Goal: Check status: Check status

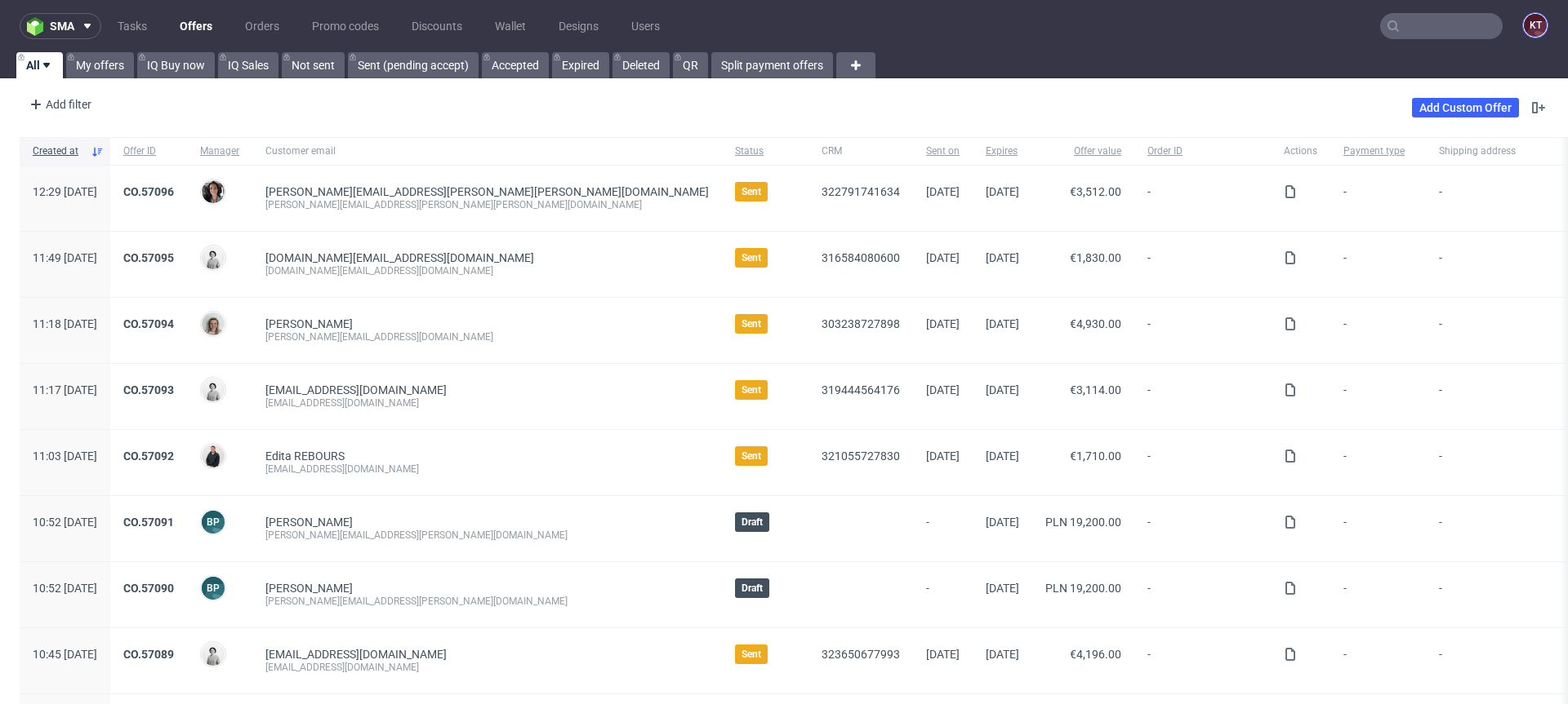
click at [1524, 24] on figcaption "KT" at bounding box center [1535, 25] width 22 height 22
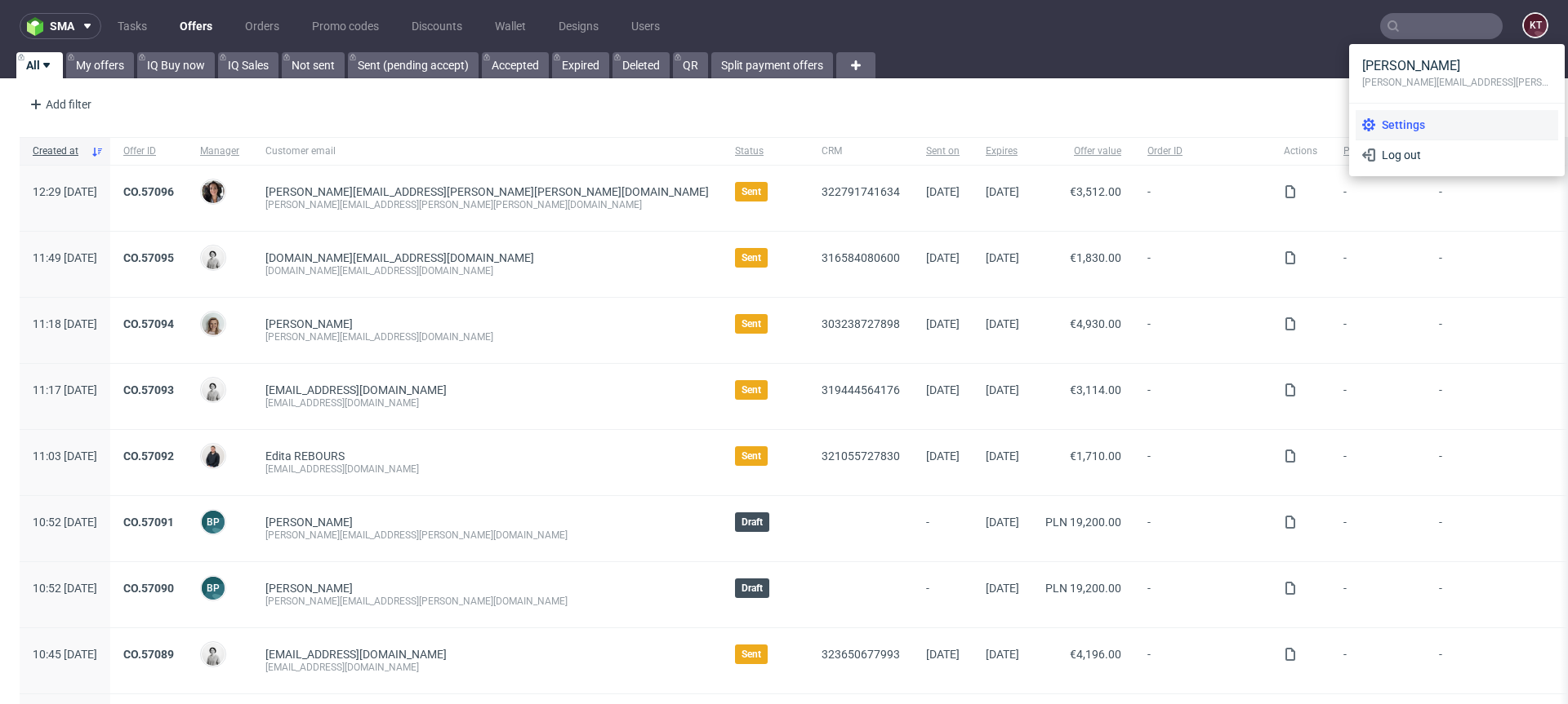
click at [1402, 128] on span "Settings" at bounding box center [1463, 124] width 177 height 16
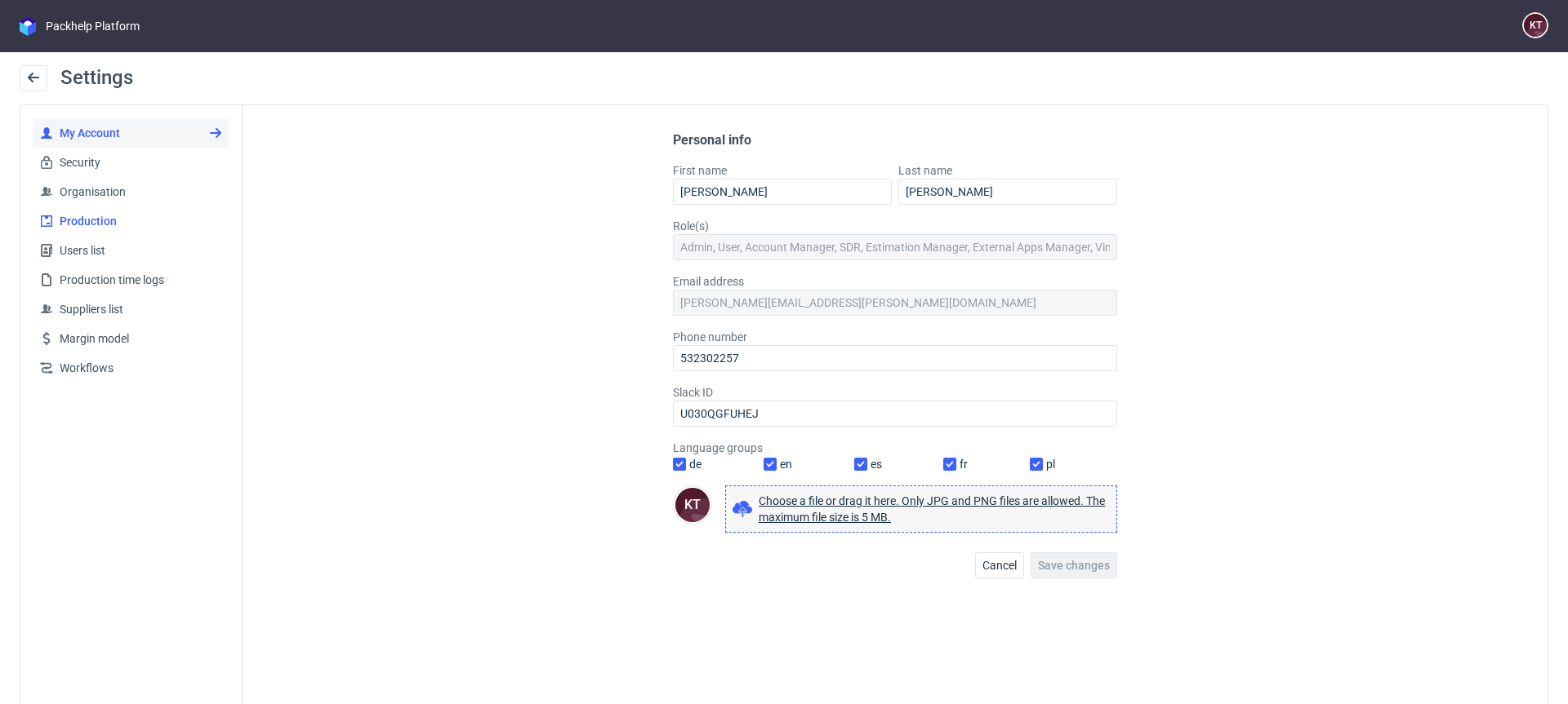
click at [112, 215] on span "Production" at bounding box center [138, 221] width 169 height 16
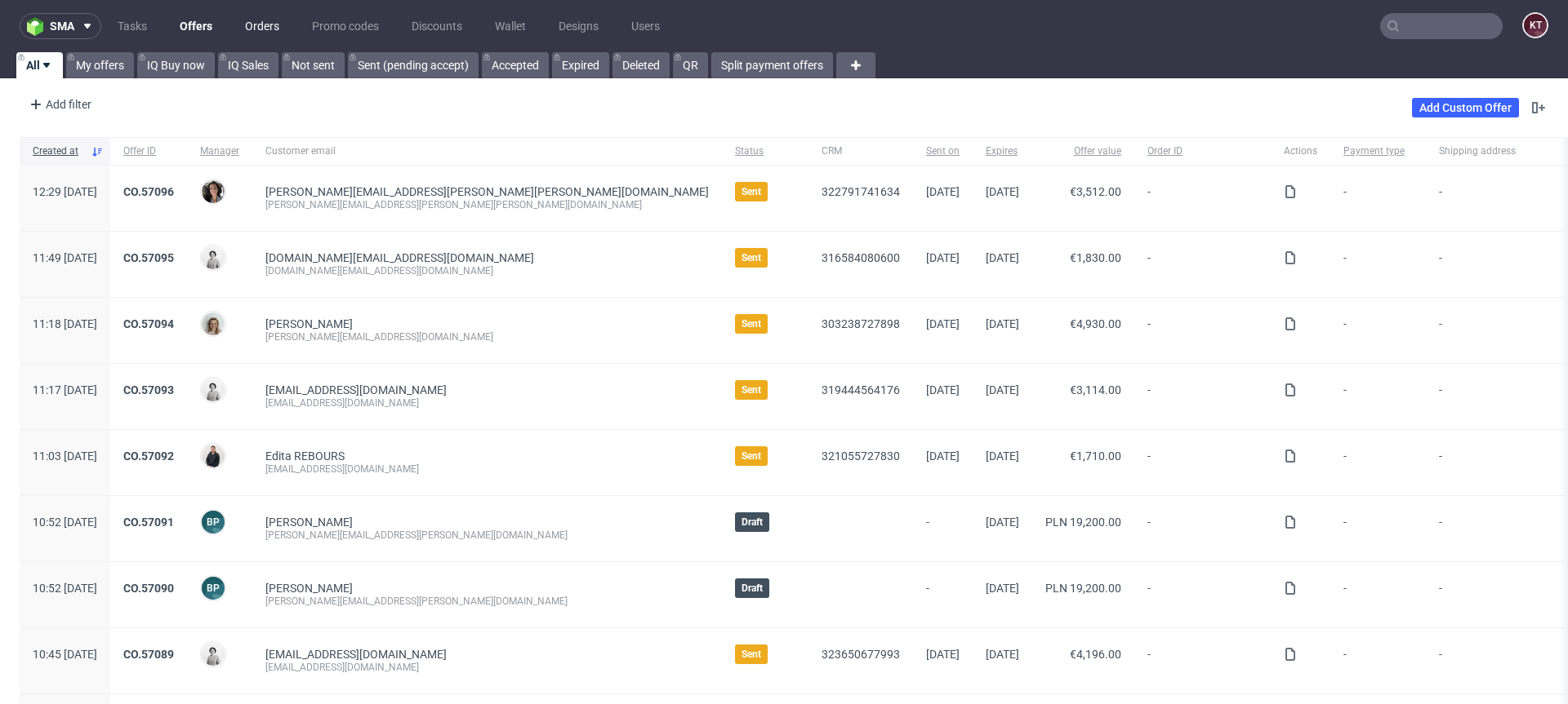
click at [270, 36] on link "Orders" at bounding box center [262, 26] width 54 height 26
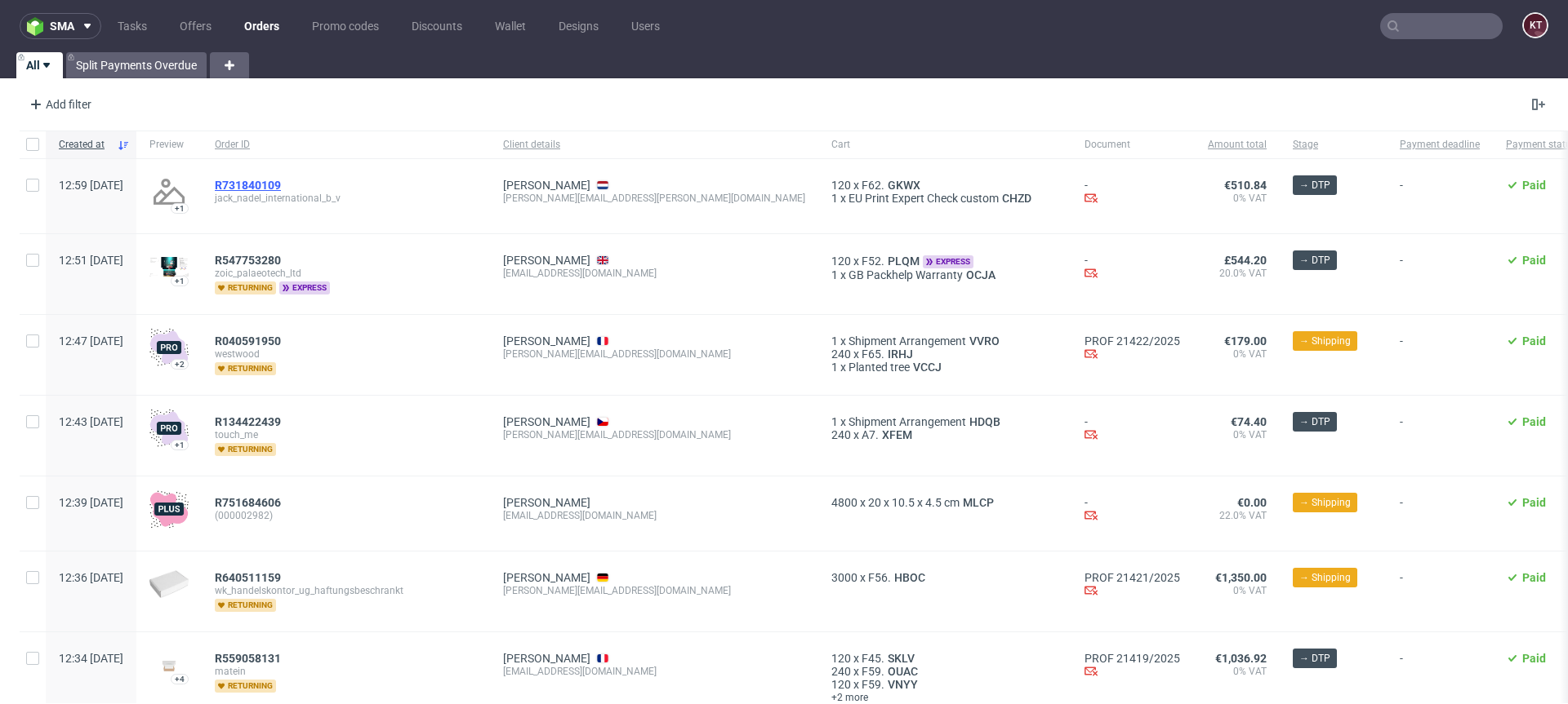
click at [281, 183] on span "R731840109" at bounding box center [248, 185] width 66 height 13
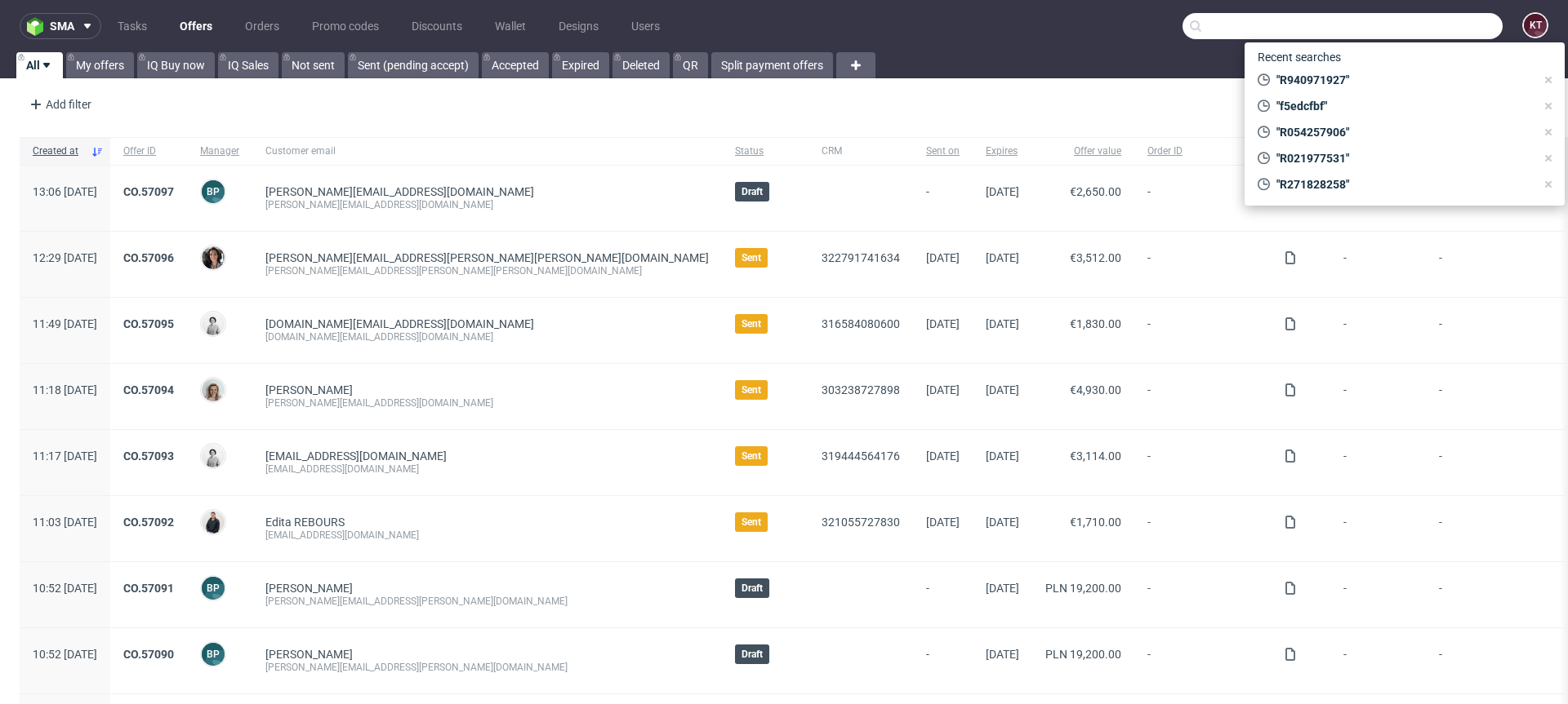
click at [1417, 22] on input "text" at bounding box center [1343, 26] width 320 height 26
paste input "R762877488"
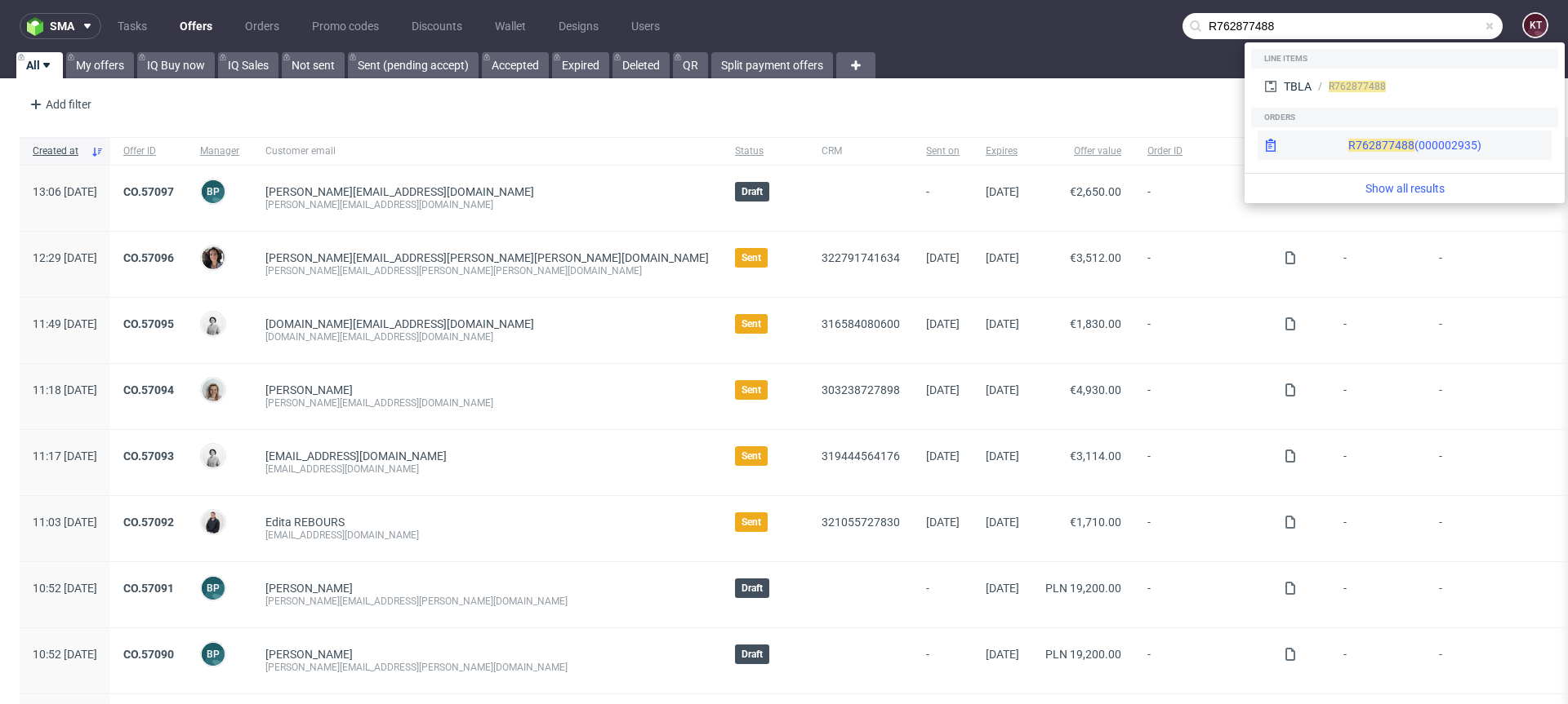
type input "R762877488"
click at [1392, 144] on div "R762877488 (000002935)" at bounding box center [1415, 145] width 133 height 16
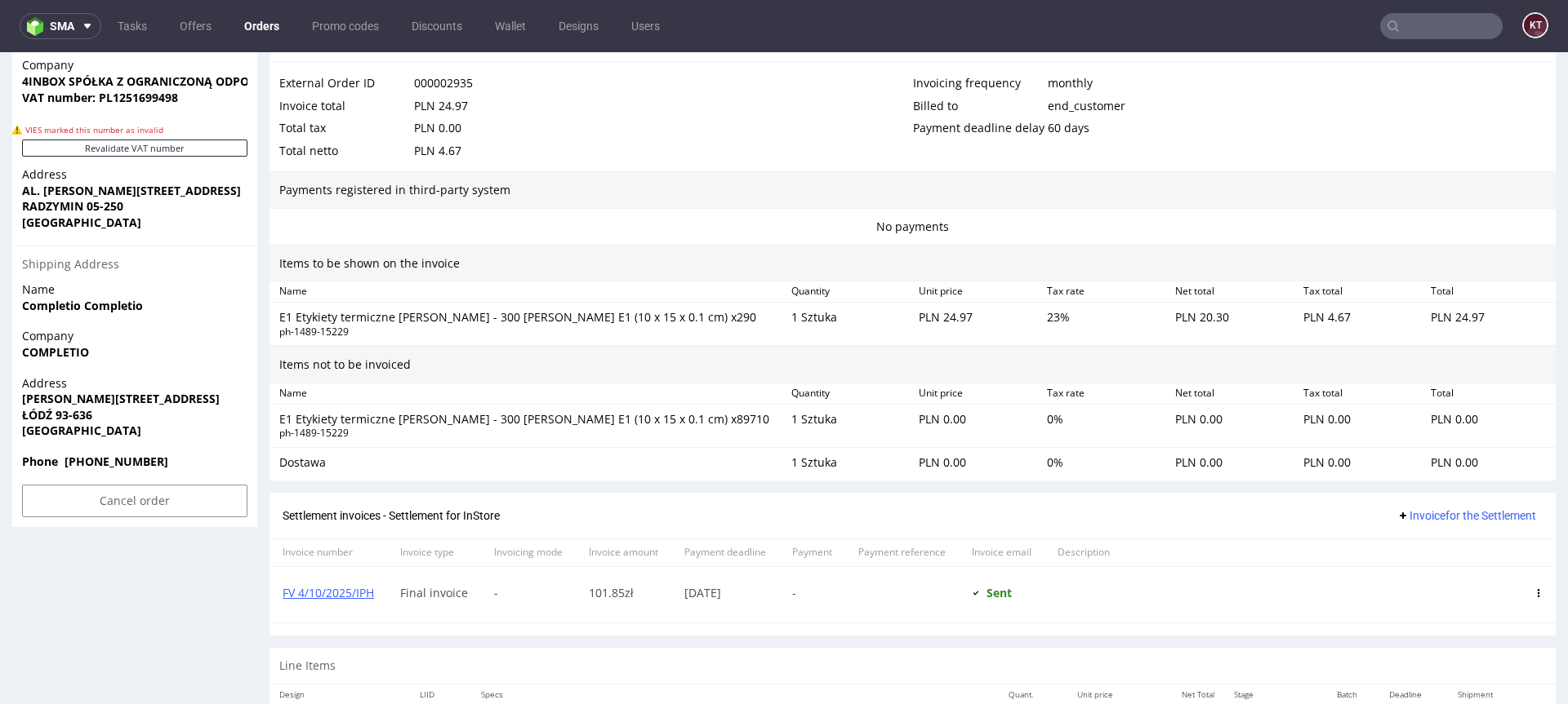
scroll to position [1009, 0]
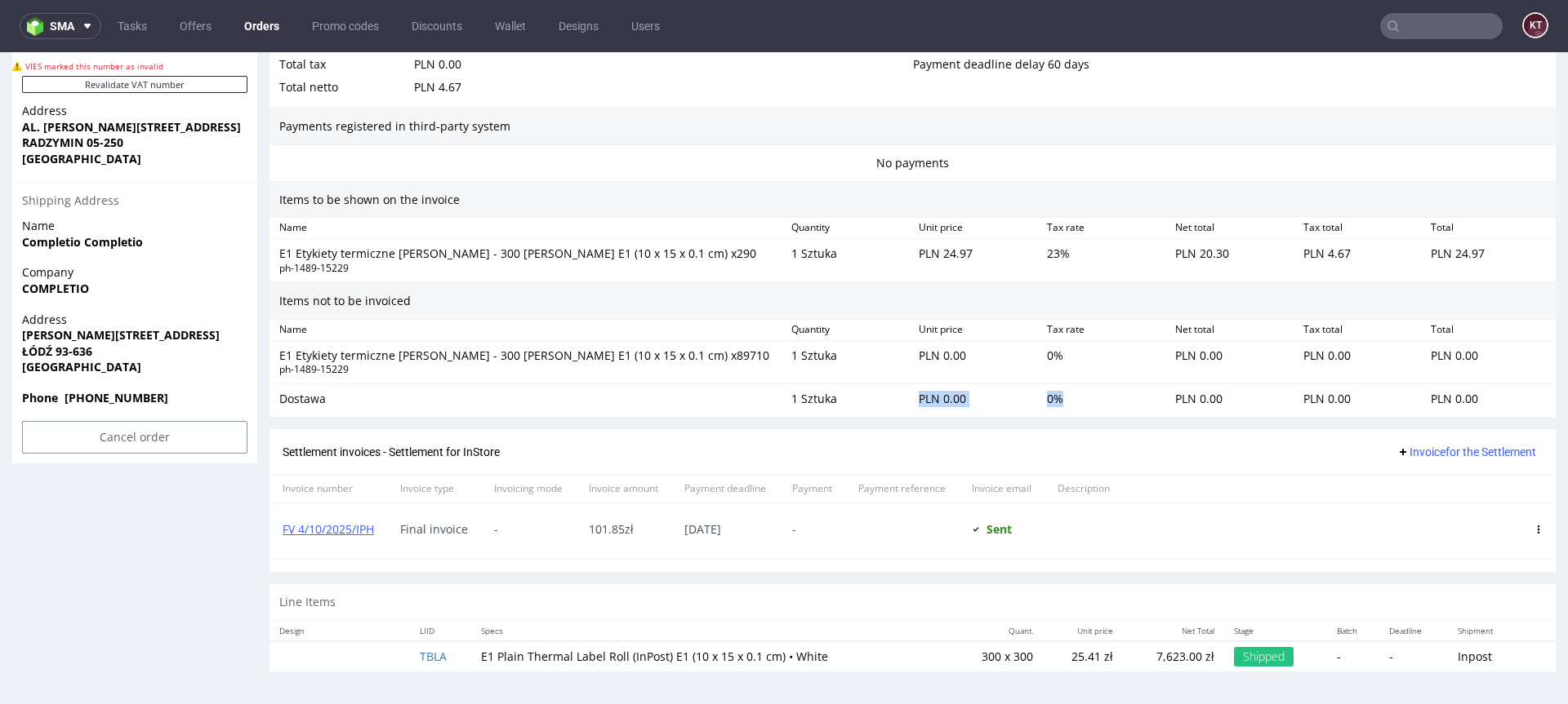
drag, startPoint x: 891, startPoint y: 399, endPoint x: 1089, endPoint y: 403, distance: 198.0
click at [1089, 403] on div "Dostawa 1 Sztuka PLN 0.00 0 % PLN 0.00 PLN 0.00 PLN 0.00" at bounding box center [912, 398] width 1286 height 29
click at [1212, 456] on div "Settlement invoices - Settlement for InStore Invoice for the Settlement" at bounding box center [912, 453] width 1260 height 21
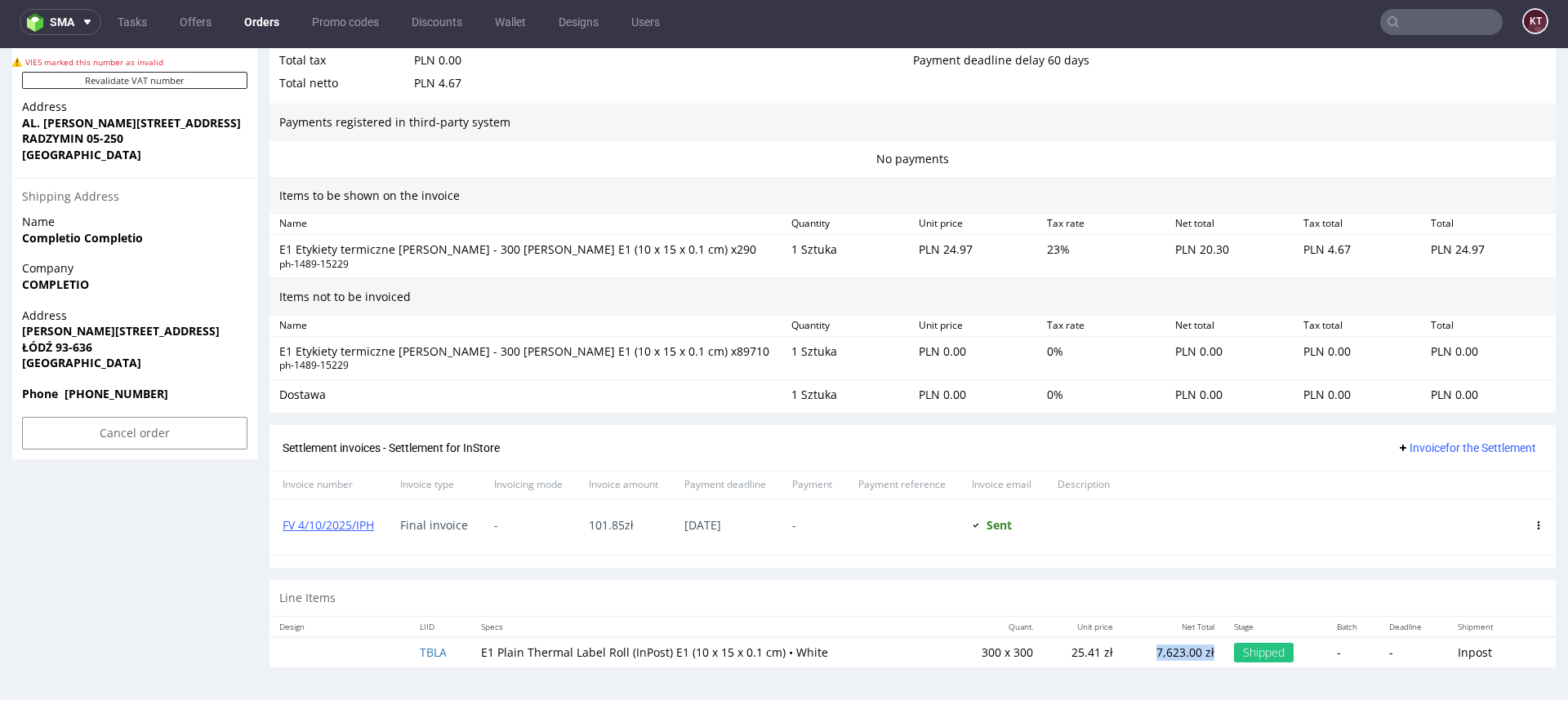
drag, startPoint x: 1137, startPoint y: 656, endPoint x: 1198, endPoint y: 657, distance: 61.0
click at [1198, 657] on p "7,623.00 zł" at bounding box center [1173, 652] width 81 height 16
copy p "7,623.00 zł"
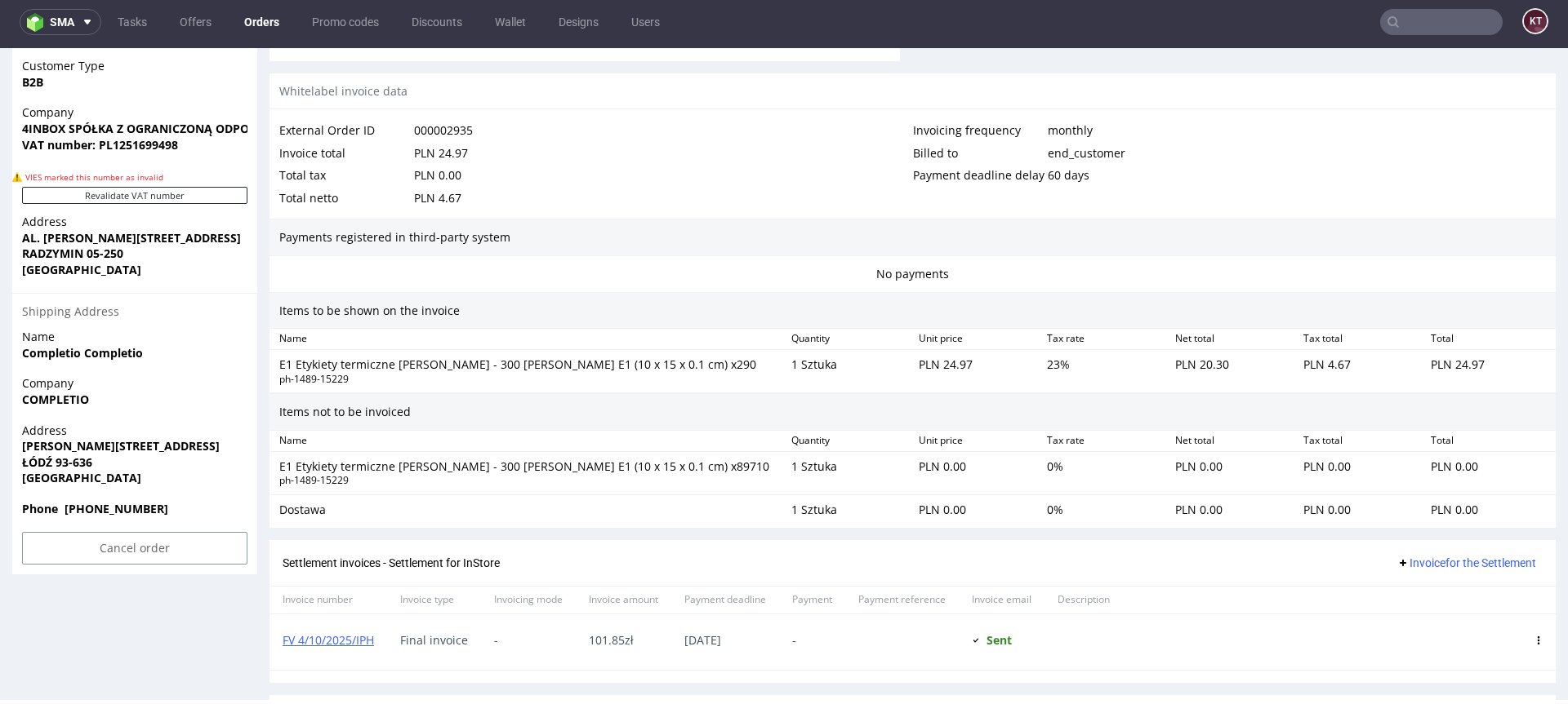
scroll to position [826, 0]
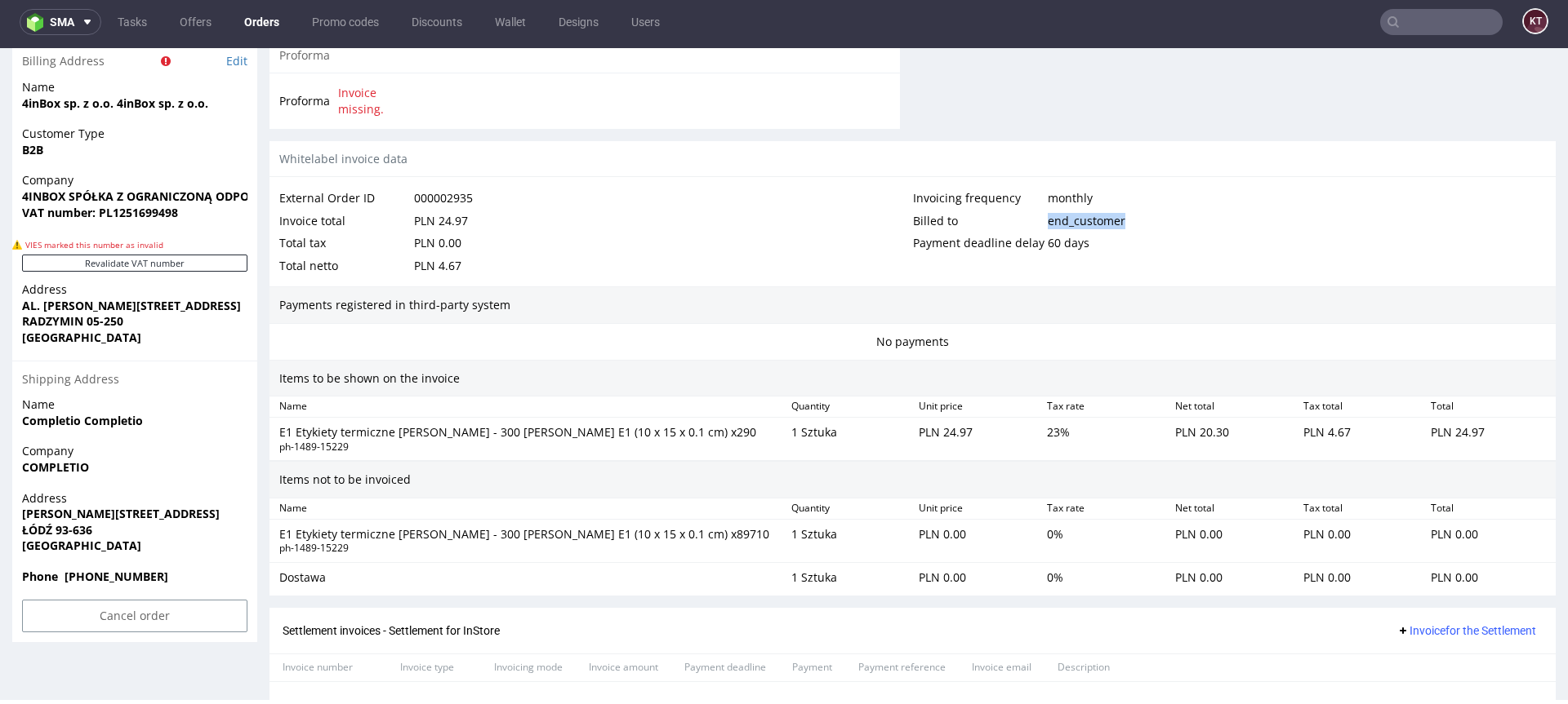
drag, startPoint x: 1014, startPoint y: 222, endPoint x: 1145, endPoint y: 222, distance: 131.0
click at [1145, 222] on div "Billed to end_customer" at bounding box center [1229, 221] width 633 height 22
click at [815, 243] on div "Total tax PLN 0.00" at bounding box center [595, 243] width 633 height 22
click at [841, 202] on div "External Order ID 000002935" at bounding box center [595, 198] width 633 height 22
click at [980, 196] on div "Invoicing frequency" at bounding box center [980, 198] width 135 height 22
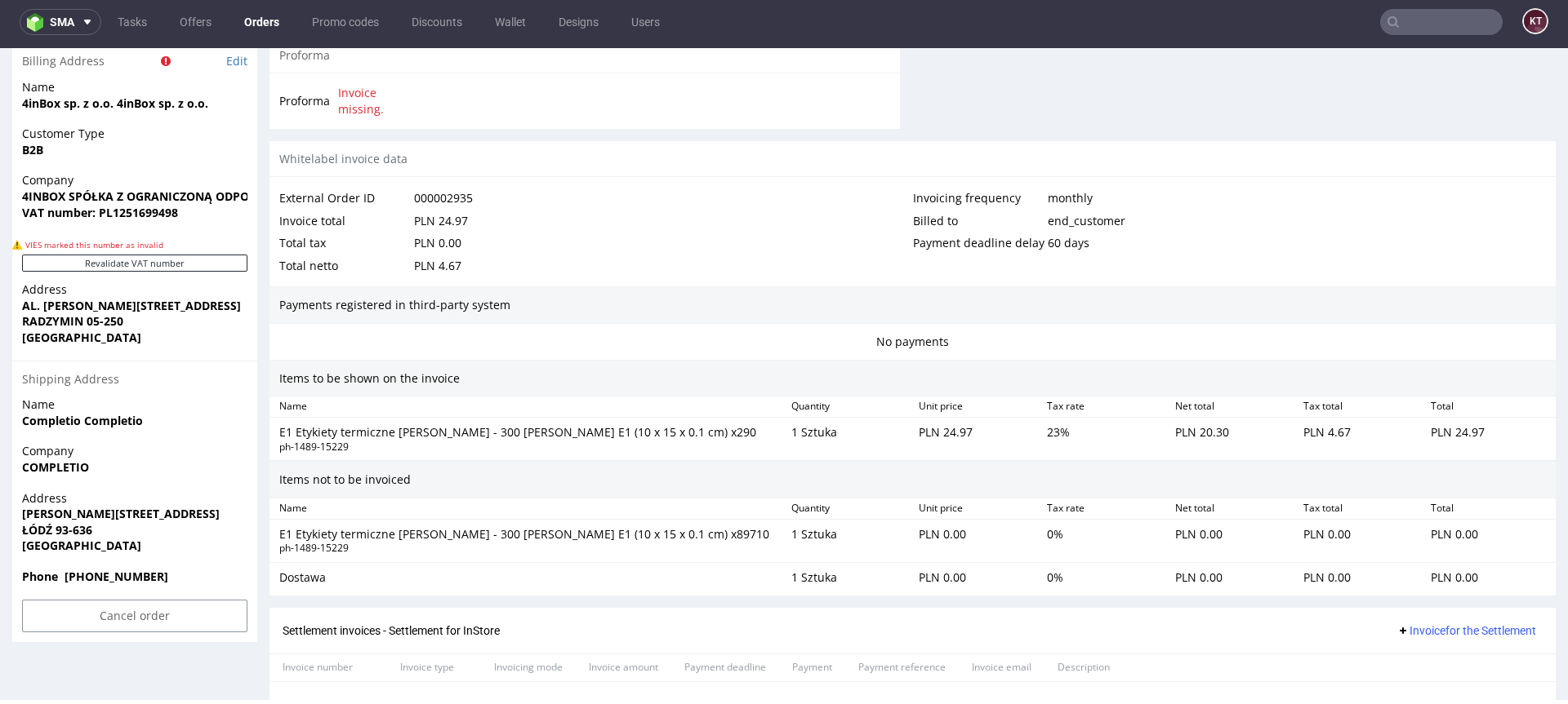
click at [1110, 197] on div "Invoicing frequency monthly" at bounding box center [1229, 198] width 633 height 22
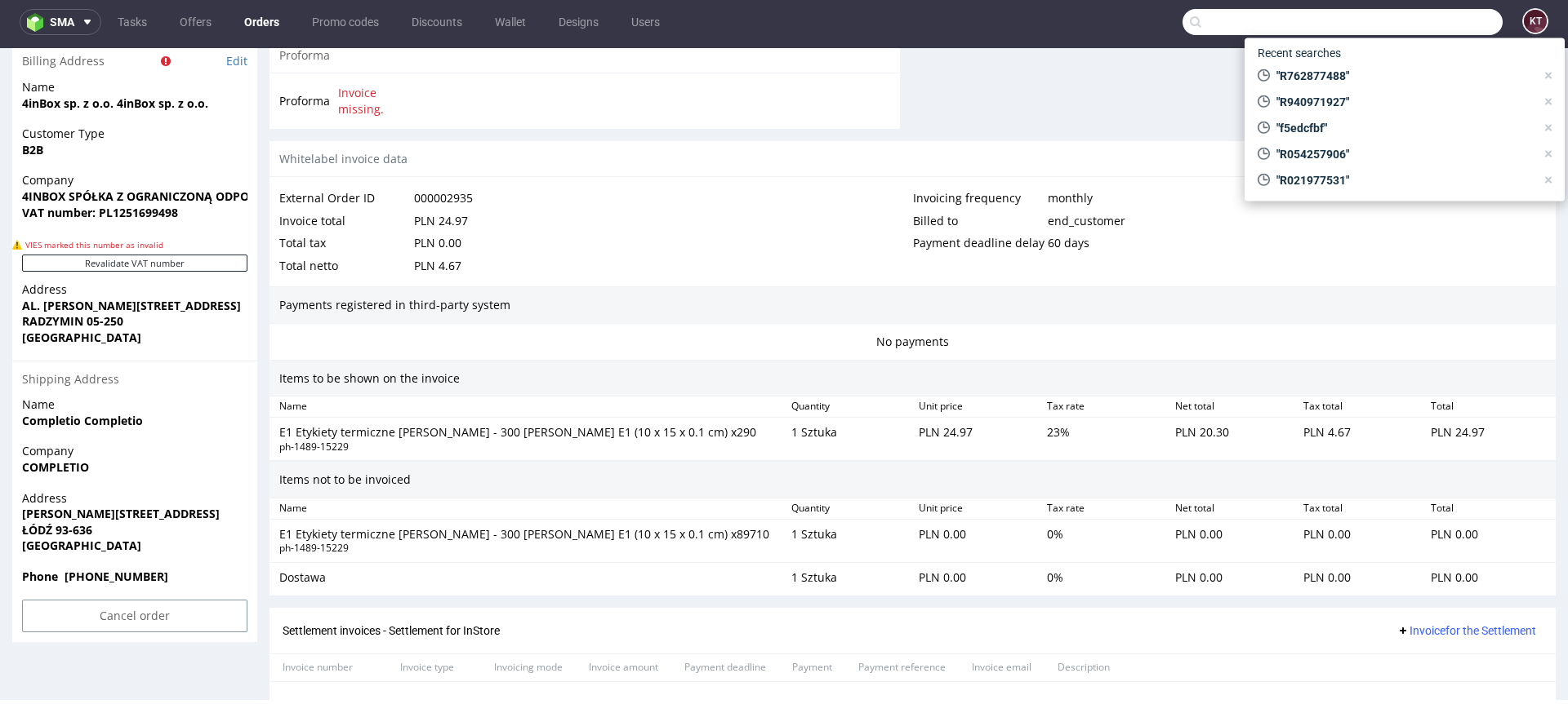
click at [1438, 20] on input "text" at bounding box center [1343, 22] width 320 height 26
paste input "R456229727"
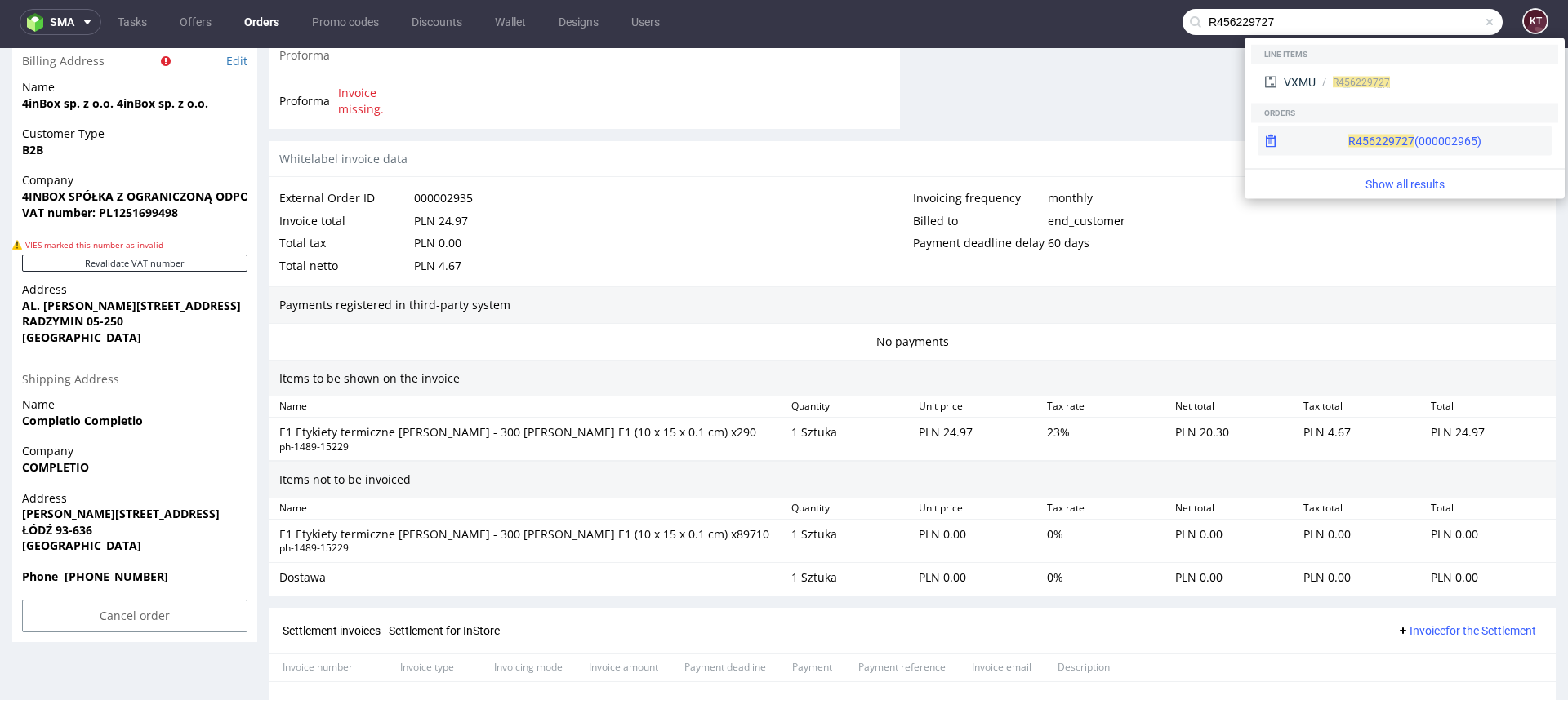
type input "R456229727"
click at [1433, 149] on div "R456229727 (000002965)" at bounding box center [1404, 140] width 294 height 29
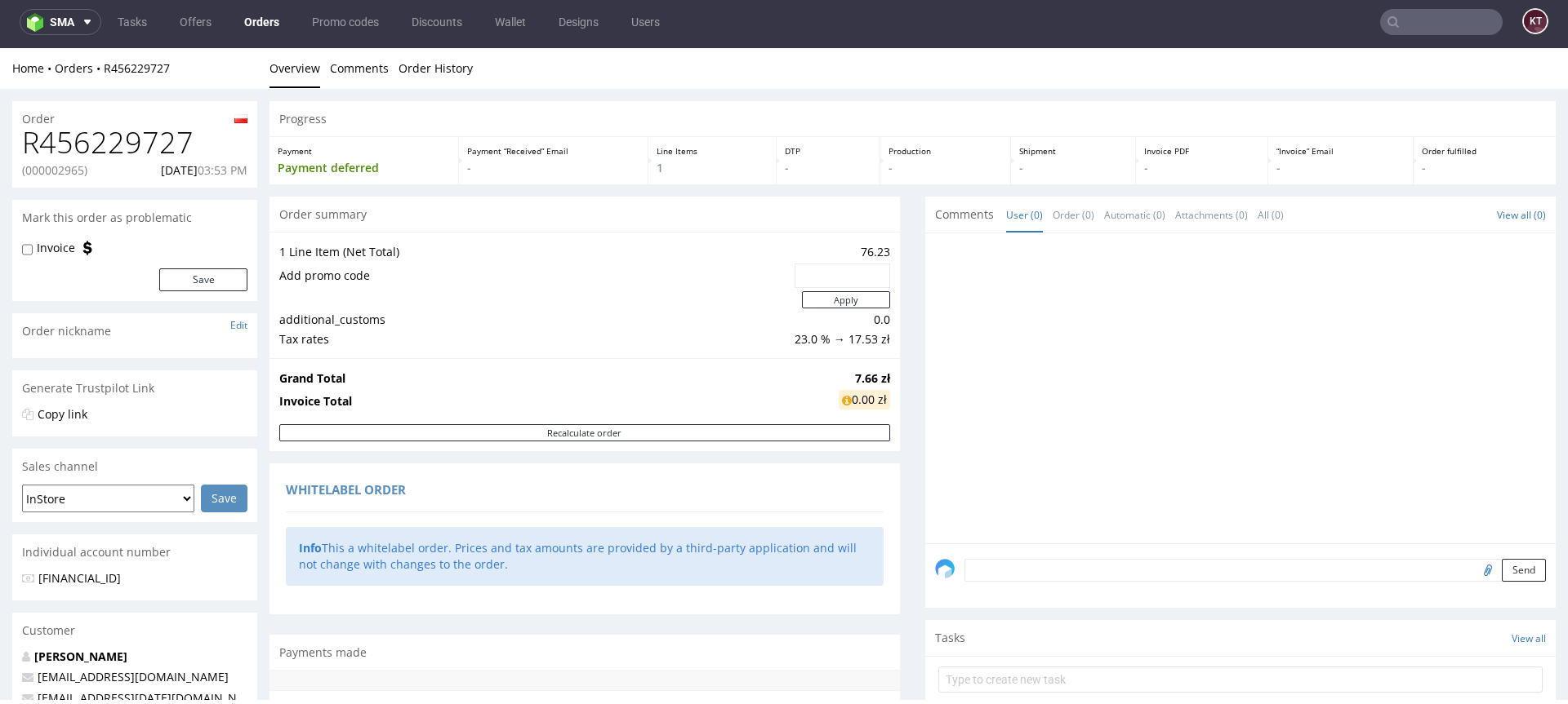
click at [140, 154] on h1 "R456229727" at bounding box center [135, 142] width 225 height 33
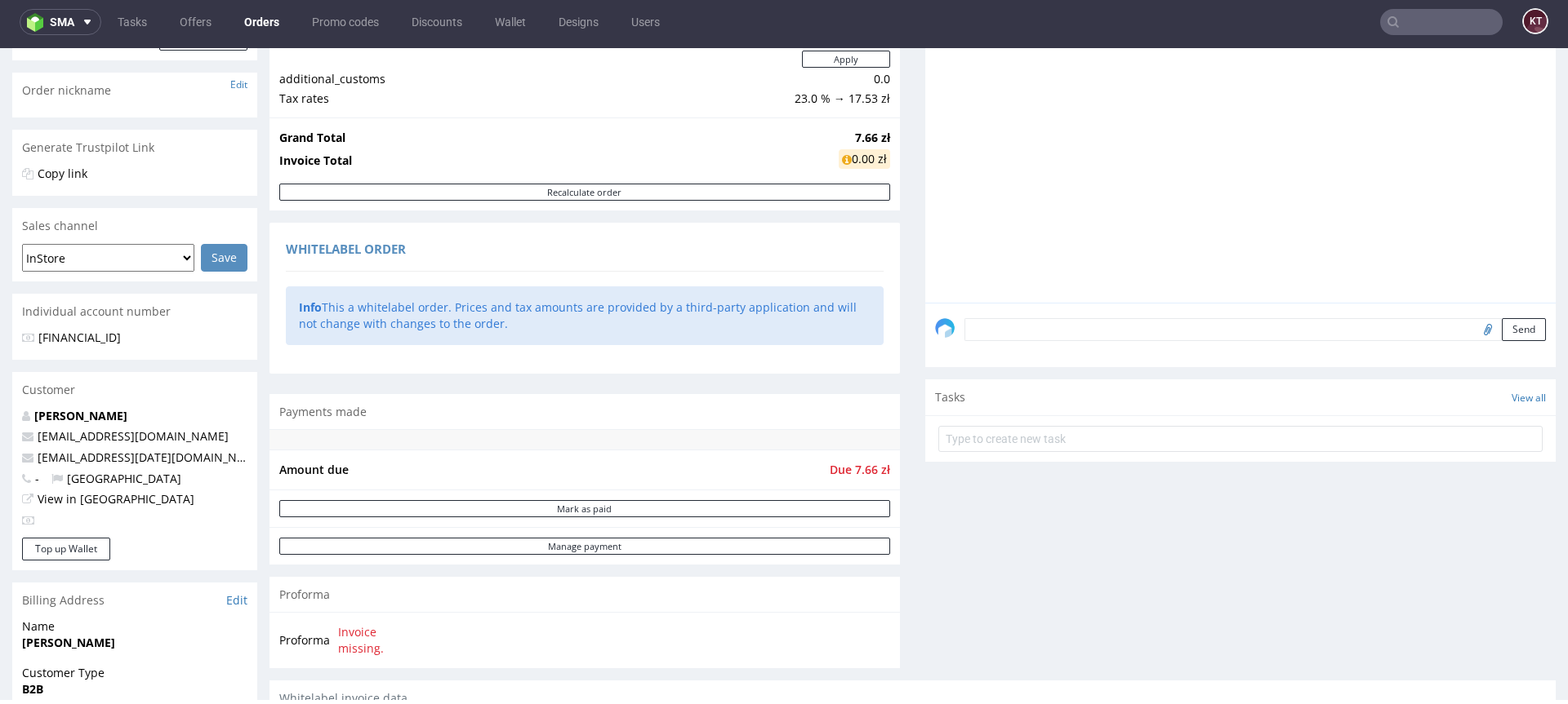
scroll to position [411, 0]
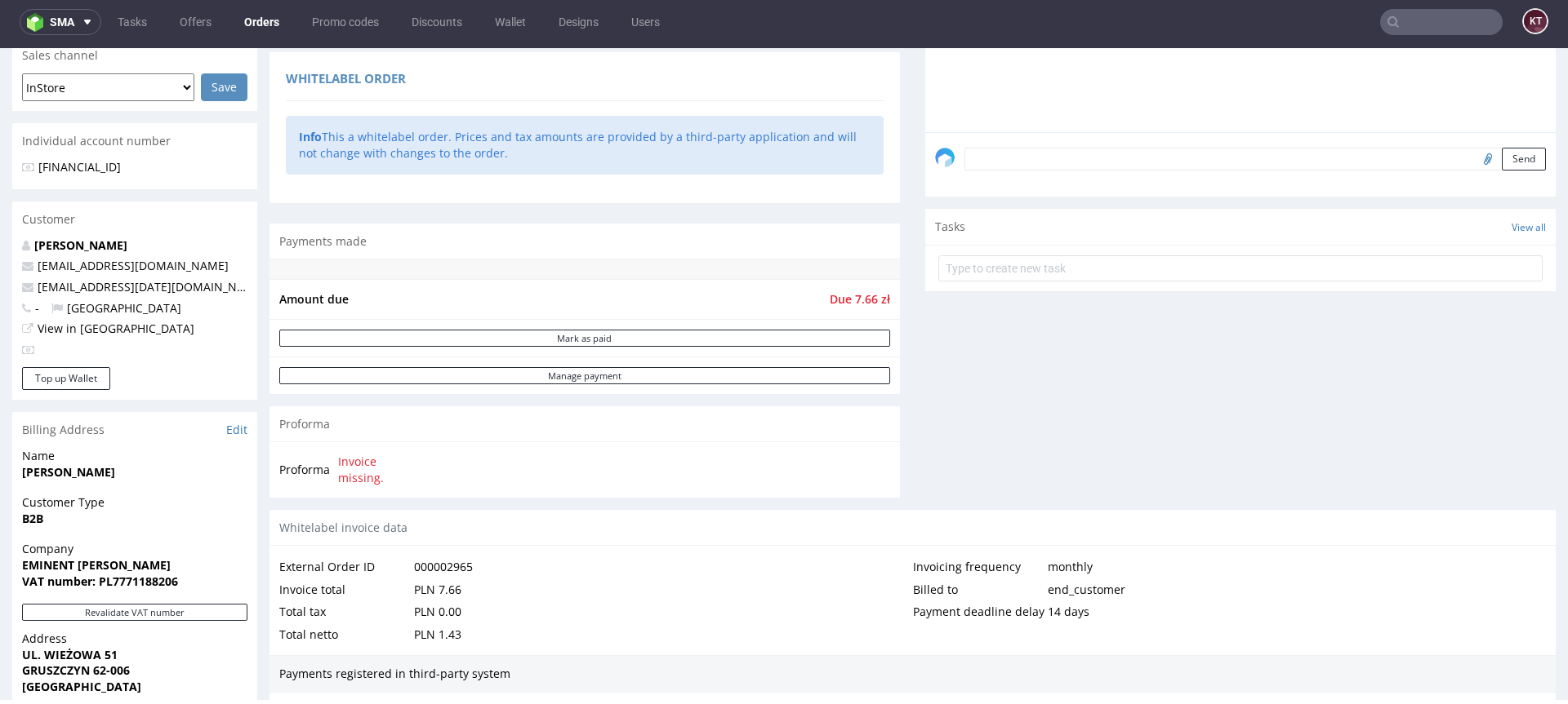
drag, startPoint x: 86, startPoint y: 561, endPoint x: 188, endPoint y: 561, distance: 102.0
click at [188, 561] on span "EMINENT PAWEŁ STATUCKI" at bounding box center [135, 565] width 225 height 16
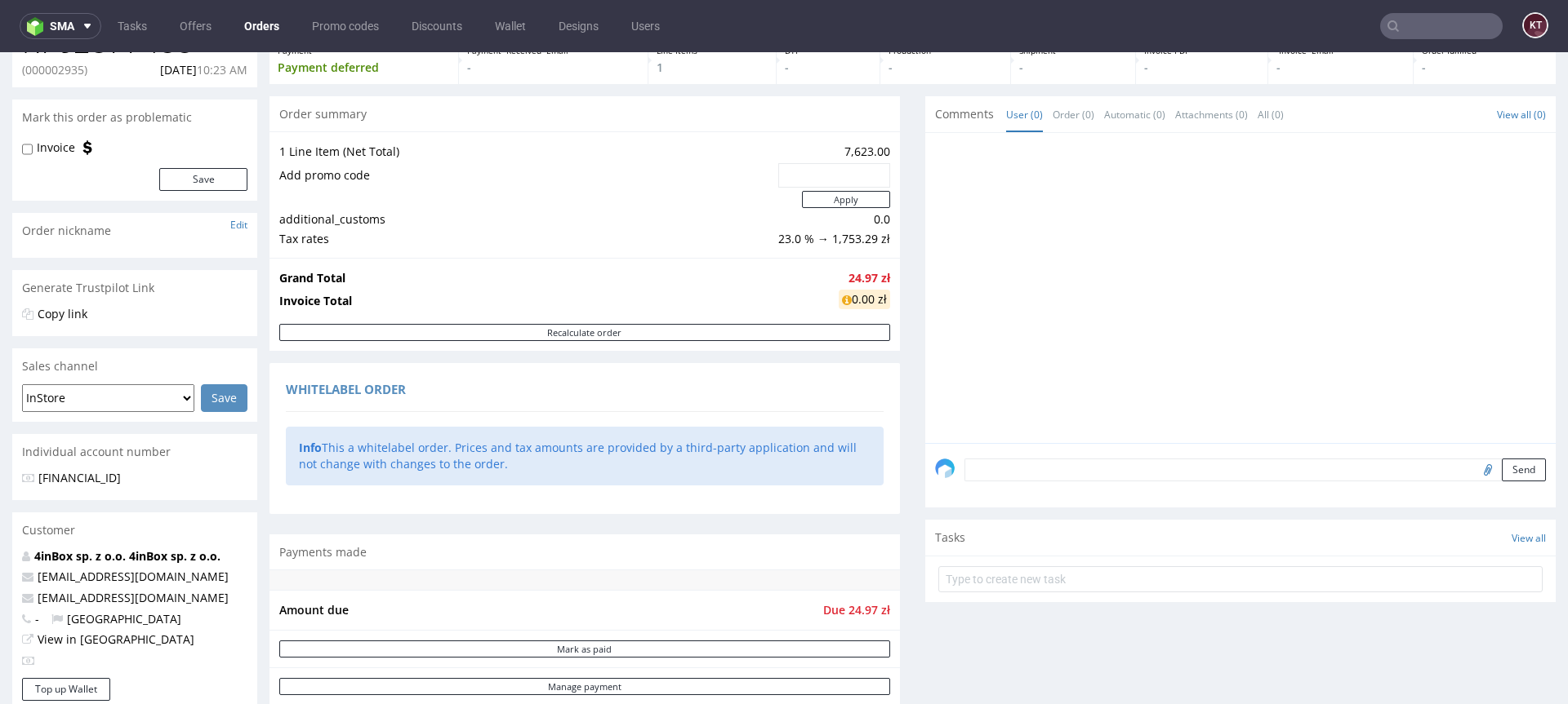
scroll to position [210, 0]
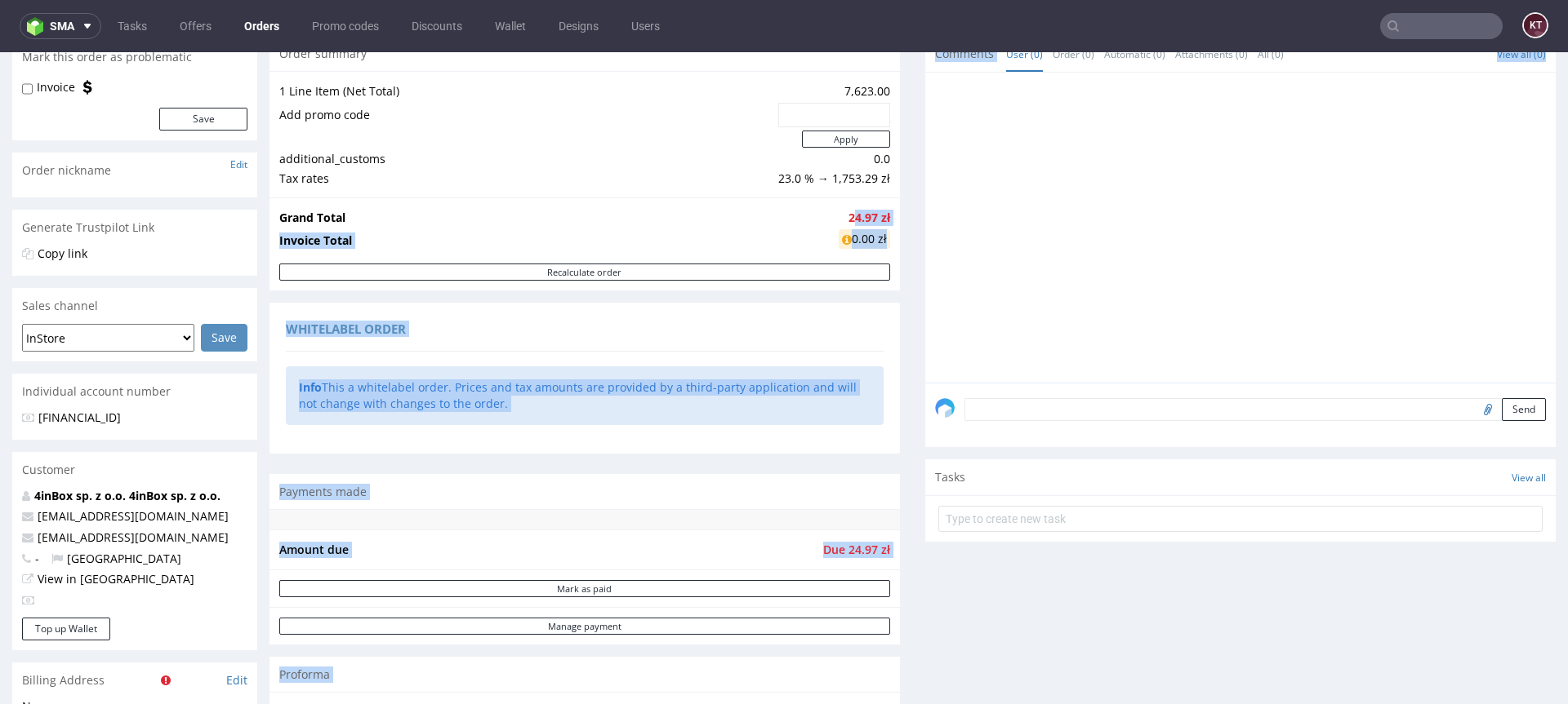
drag, startPoint x: 844, startPoint y: 218, endPoint x: 921, endPoint y: 217, distance: 77.0
click at [921, 217] on div "Progress Payment Payment deferred Payment “Received” Email - Line Items 1 DTP -…" at bounding box center [912, 711] width 1286 height 1542
click at [1038, 258] on div at bounding box center [1244, 232] width 620 height 300
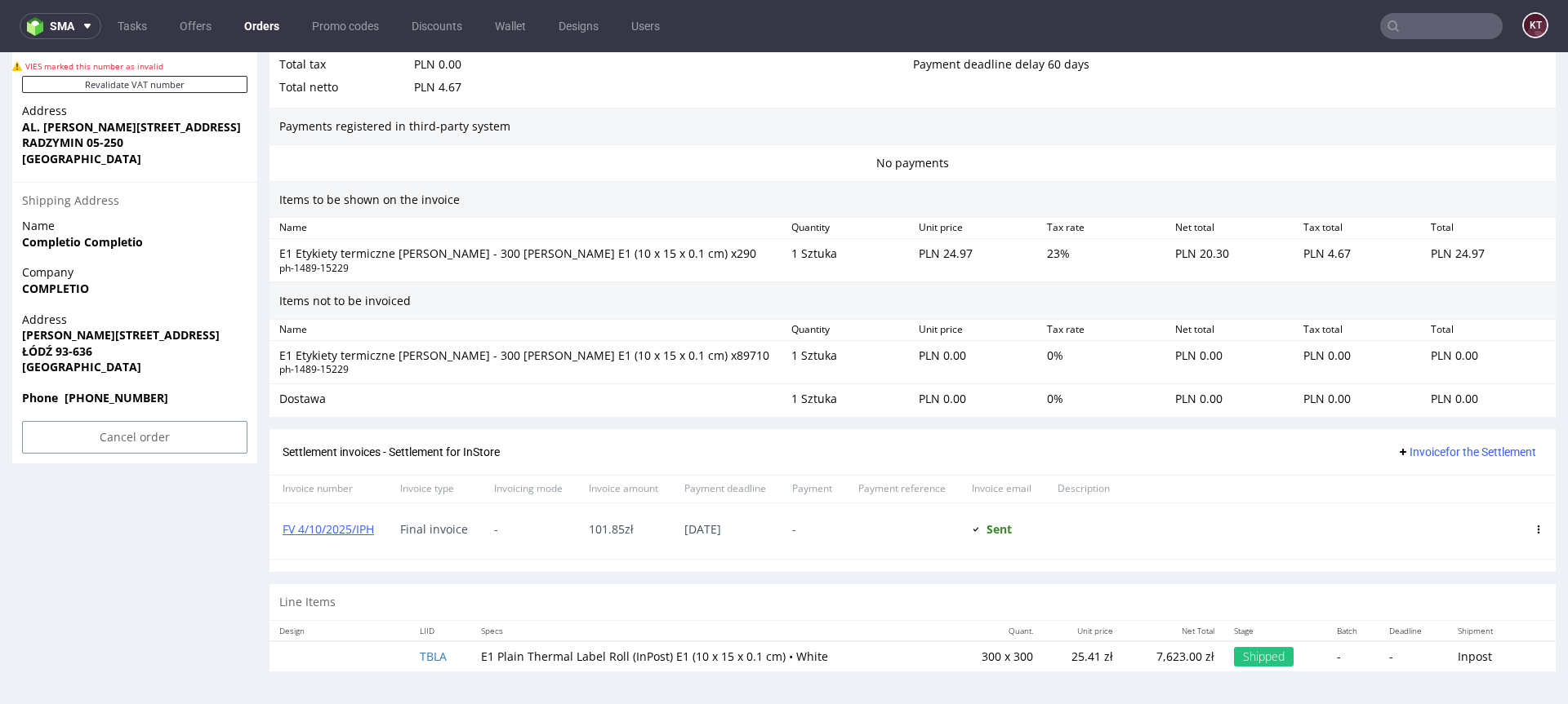
scroll to position [4, 0]
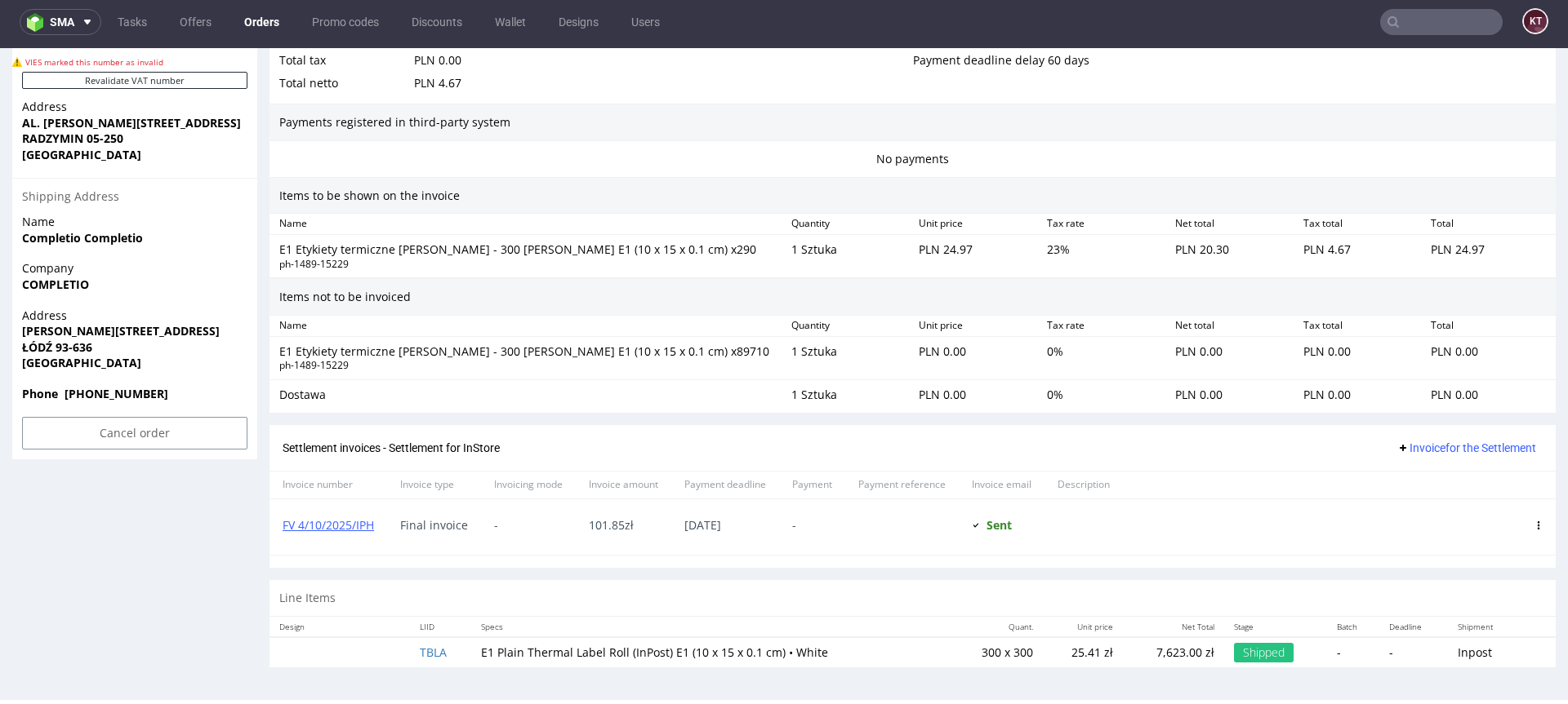
click at [1126, 643] on td "7,623.00 zł" at bounding box center [1173, 653] width 101 height 30
drag, startPoint x: 1132, startPoint y: 654, endPoint x: 1196, endPoint y: 654, distance: 64.0
click at [1196, 654] on p "7,623.00 zł" at bounding box center [1173, 652] width 81 height 16
click at [1265, 442] on div "Settlement invoices - Settlement for InStore Invoice for the Settlement" at bounding box center [912, 449] width 1260 height 21
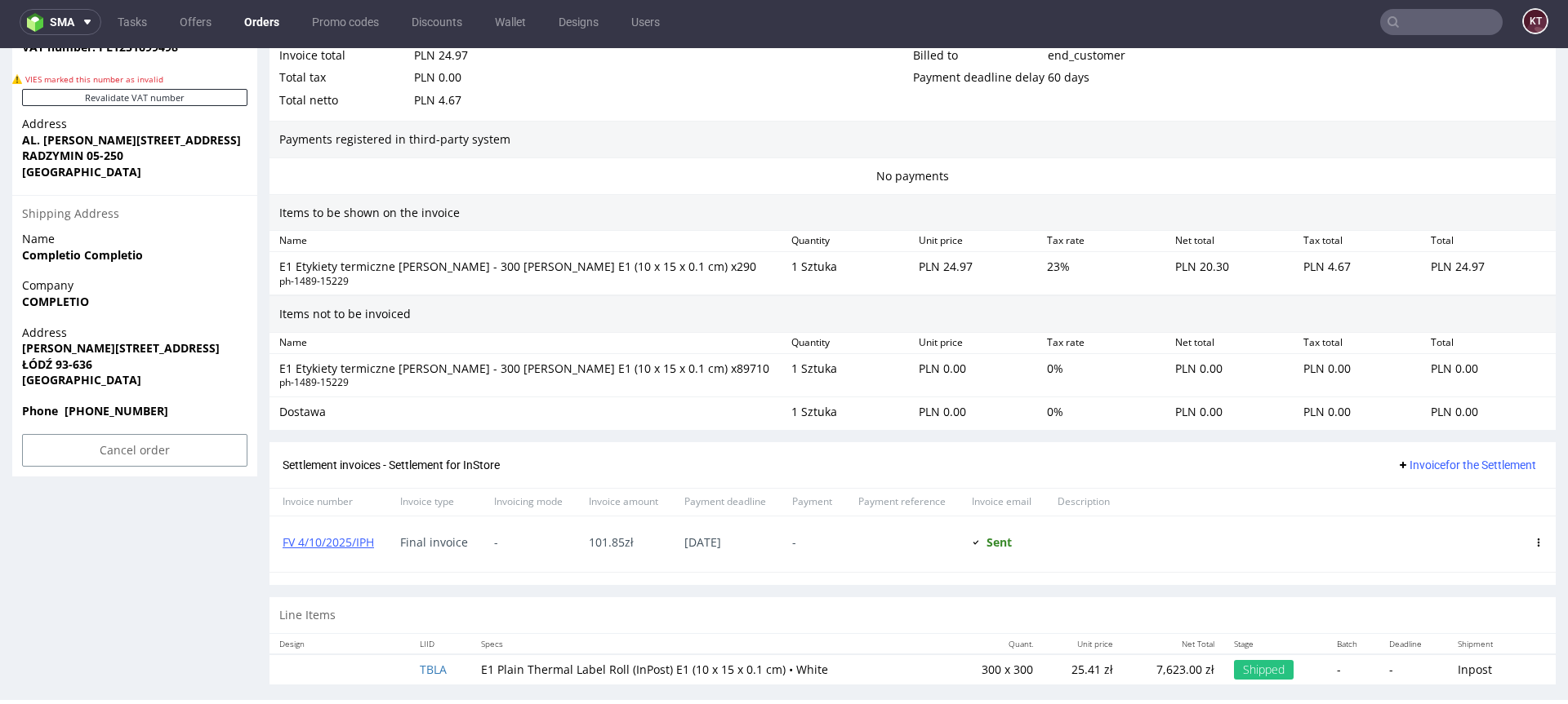
scroll to position [1009, 0]
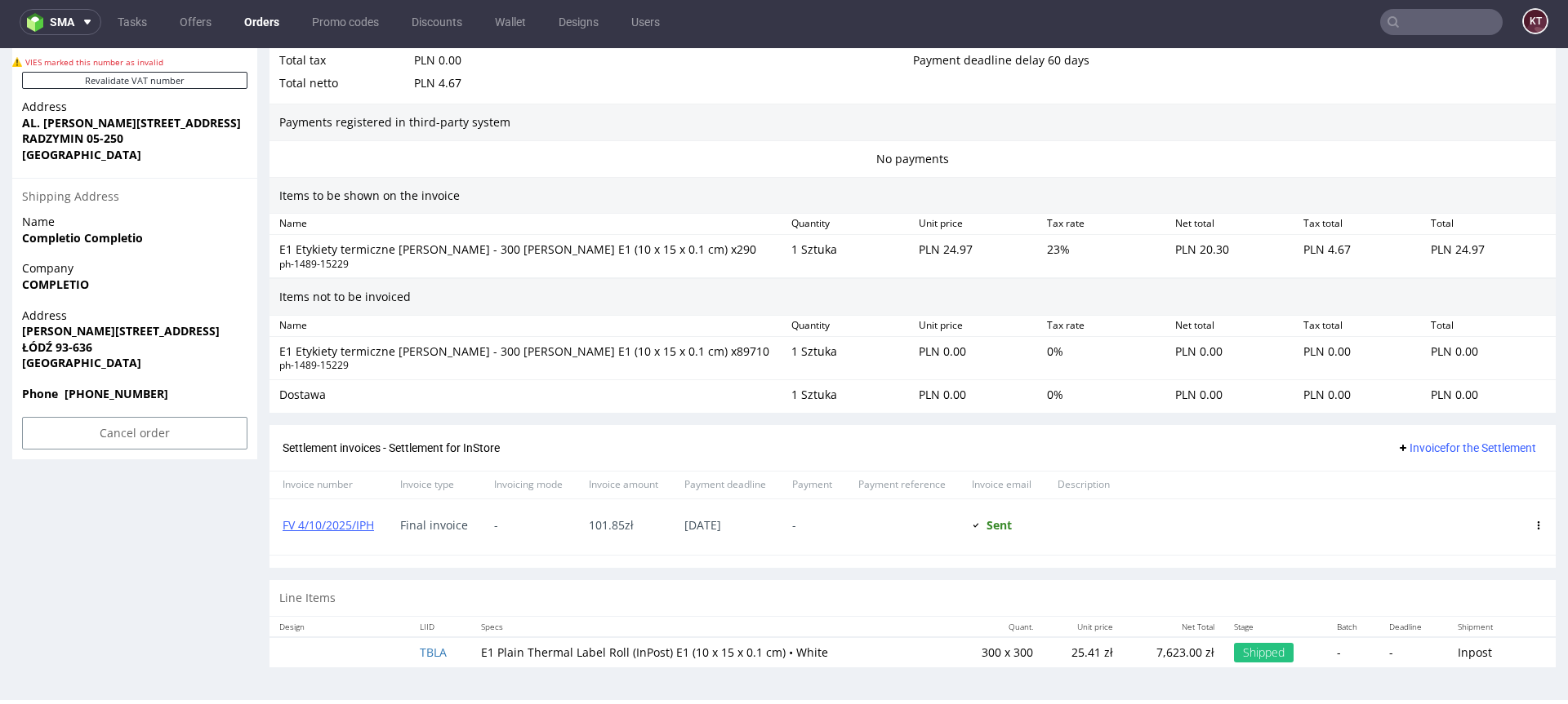
click at [1041, 245] on div "23 %" at bounding box center [1104, 256] width 128 height 36
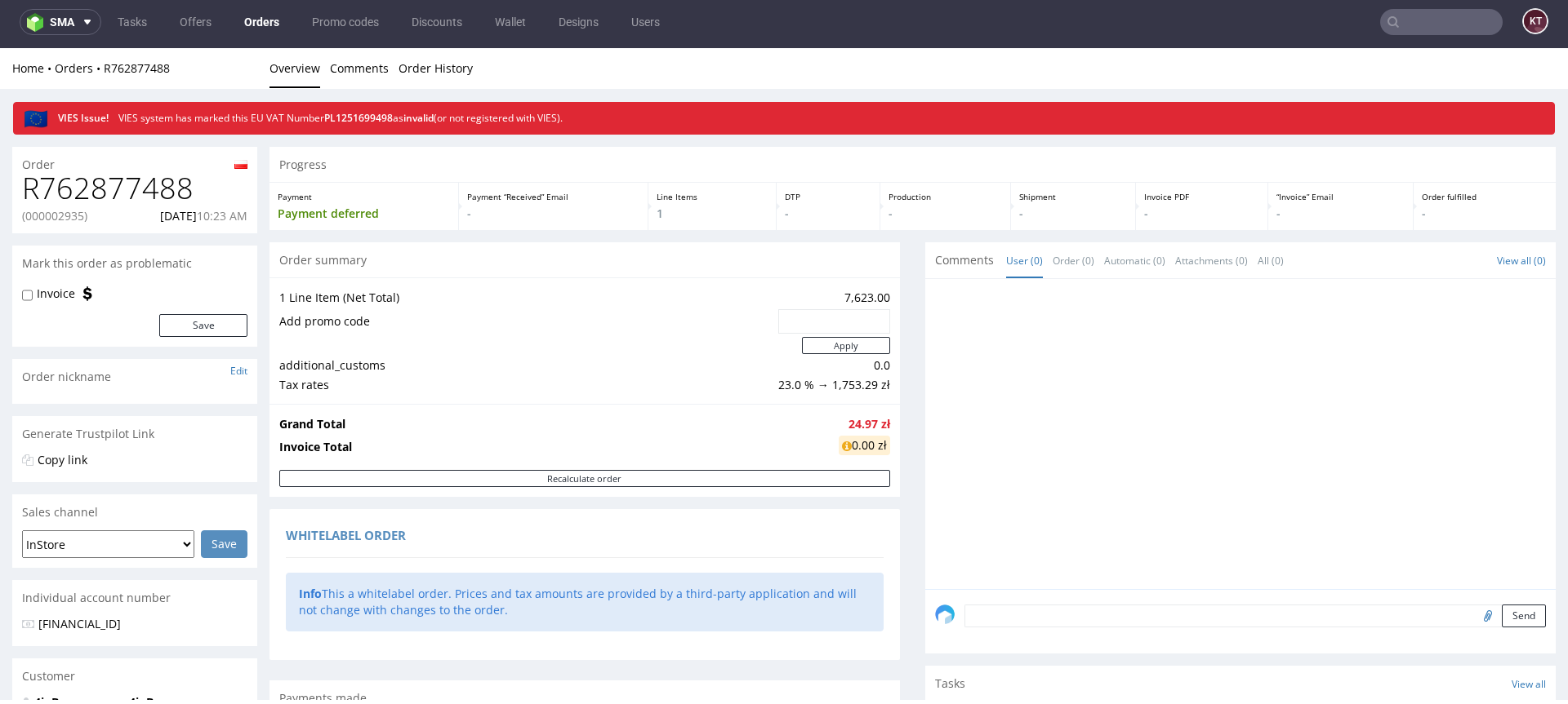
scroll to position [0, 0]
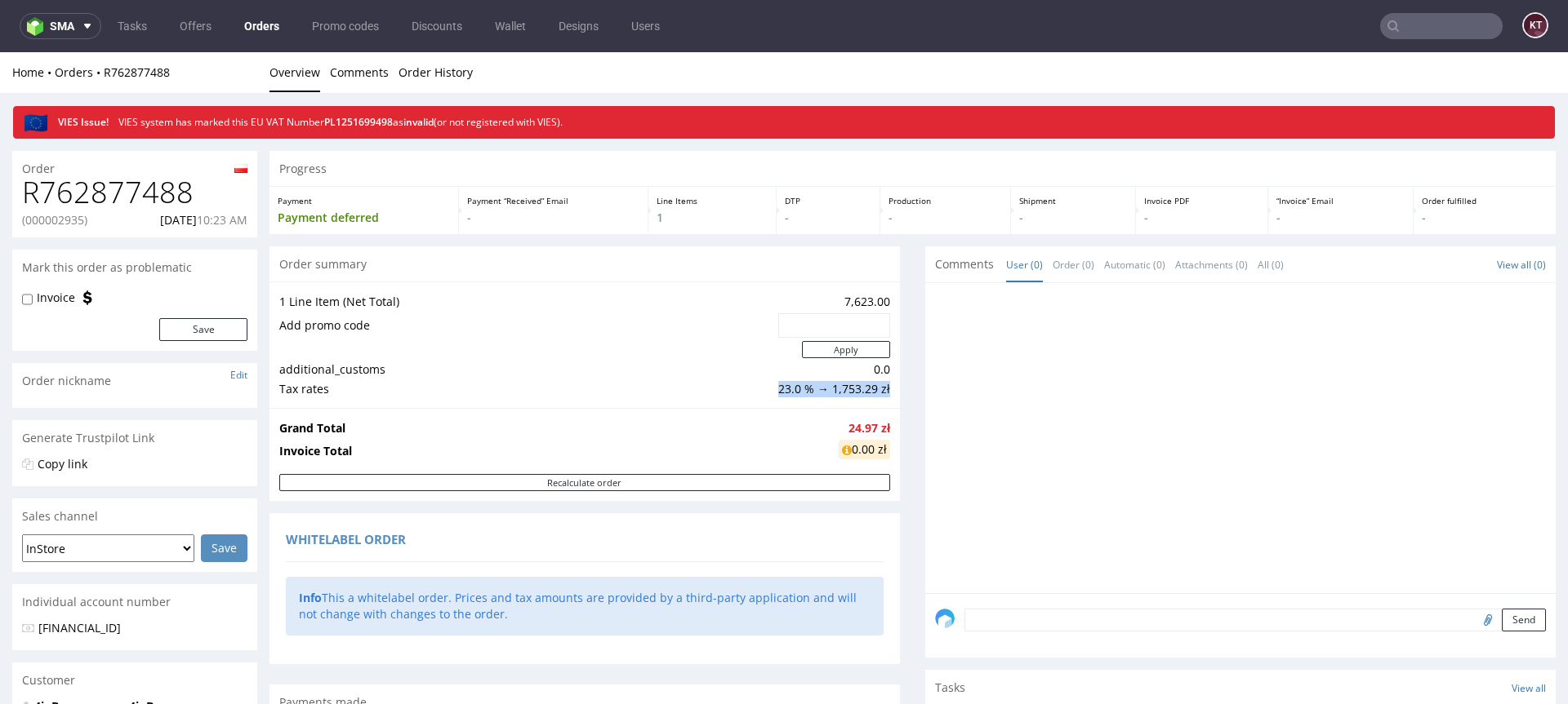
drag, startPoint x: 724, startPoint y: 395, endPoint x: 844, endPoint y: 397, distance: 120.0
click at [844, 397] on tr "Tax rates 23.0 % → 1,753.29 zł" at bounding box center [584, 389] width 611 height 20
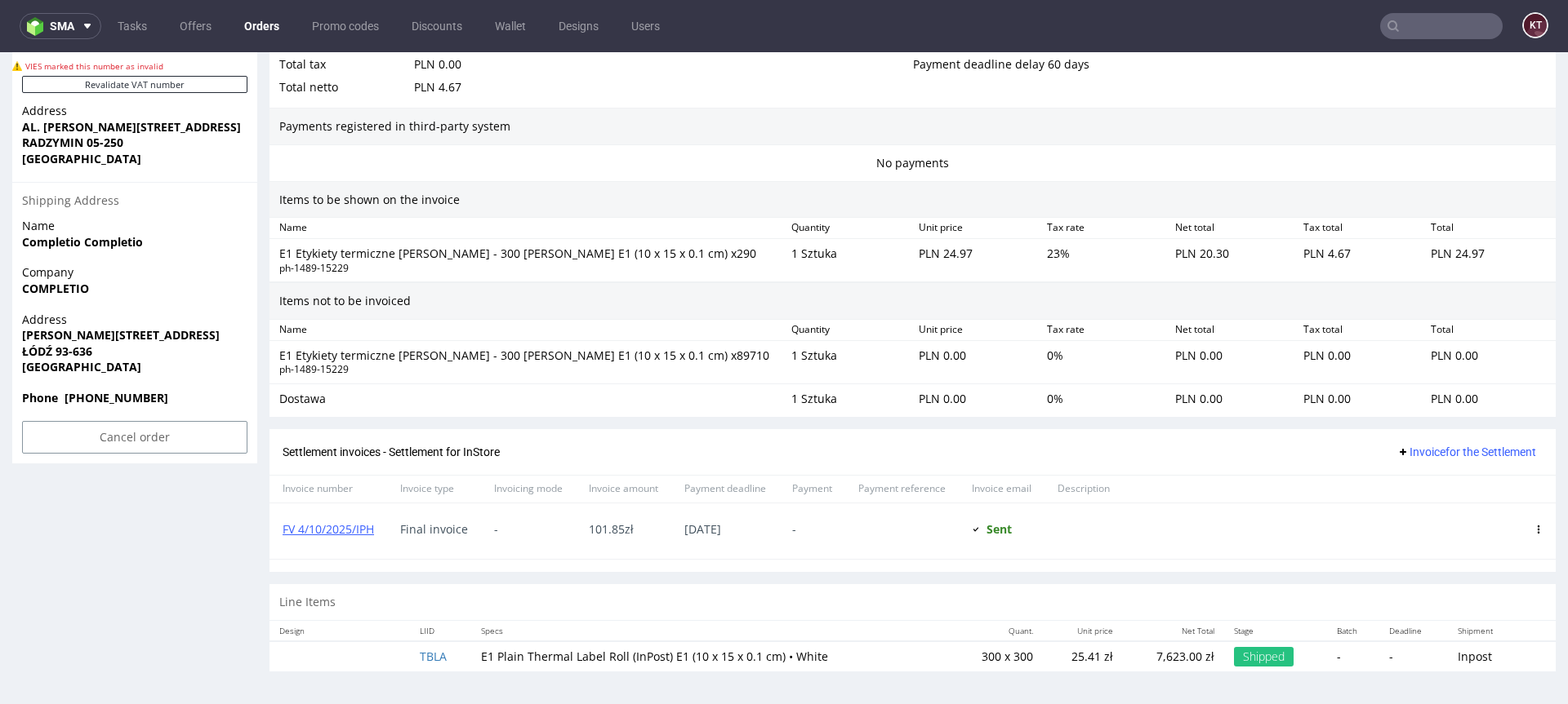
scroll to position [4, 0]
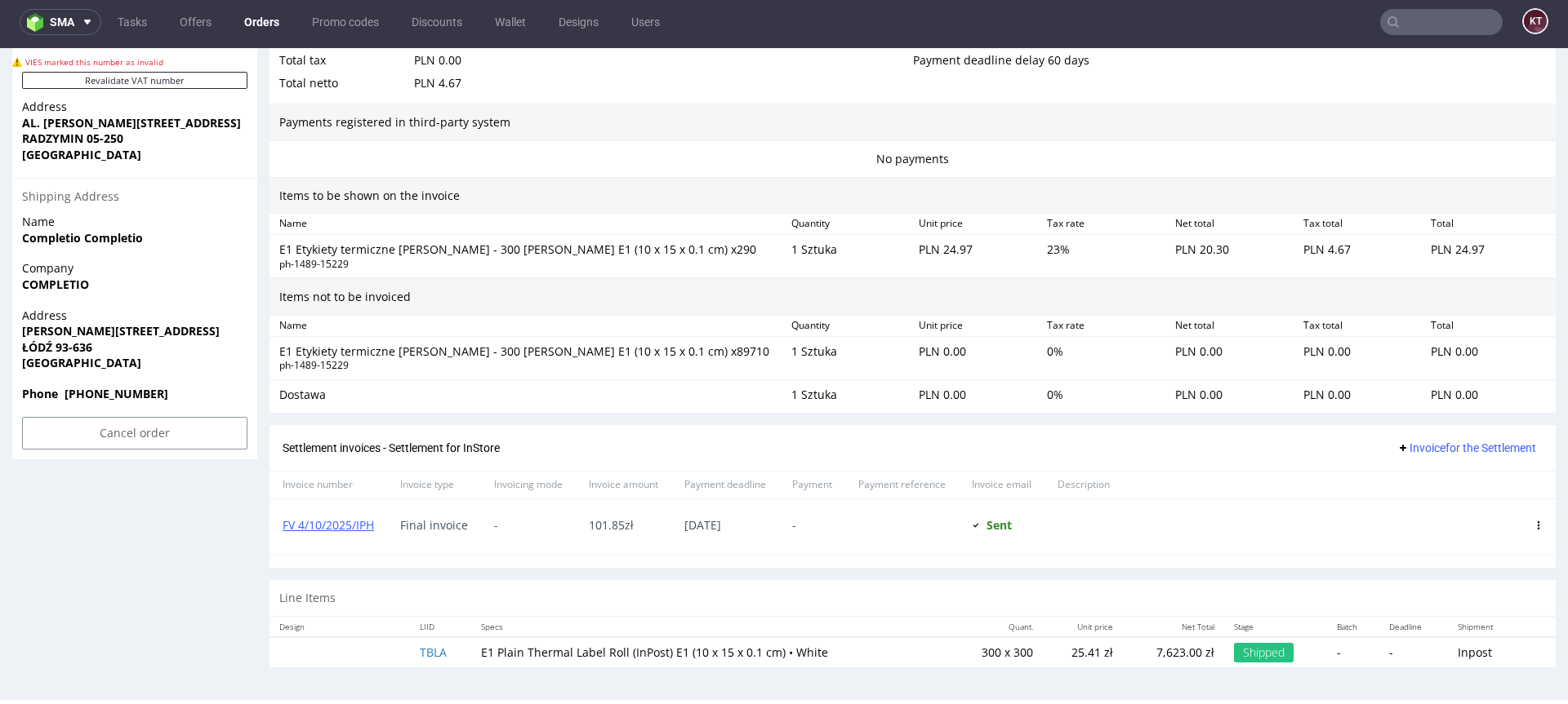
click at [990, 662] on td "300 x 300" at bounding box center [995, 653] width 93 height 30
click at [1145, 440] on div "Settlement invoices - Settlement for InStore Invoice for the Settlement" at bounding box center [912, 449] width 1260 height 21
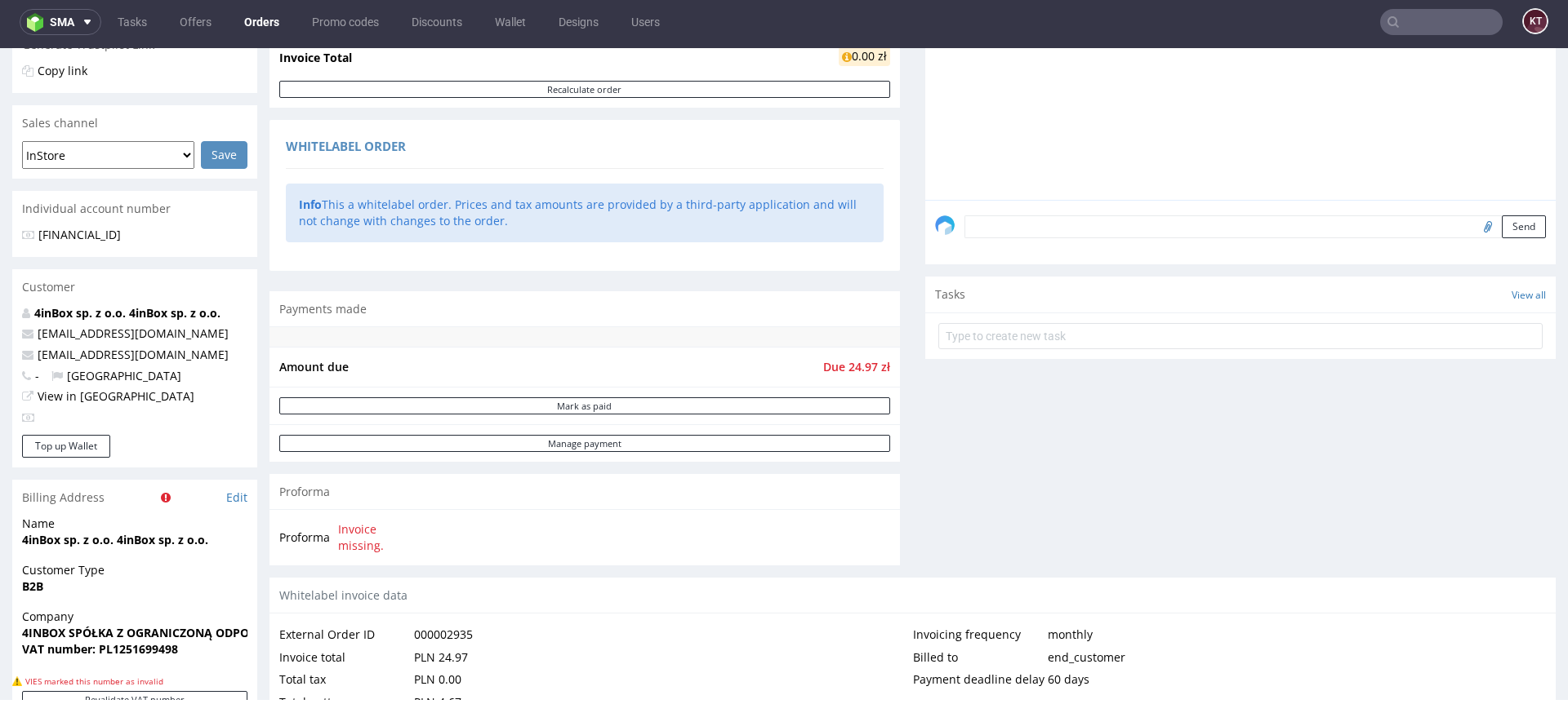
scroll to position [305, 0]
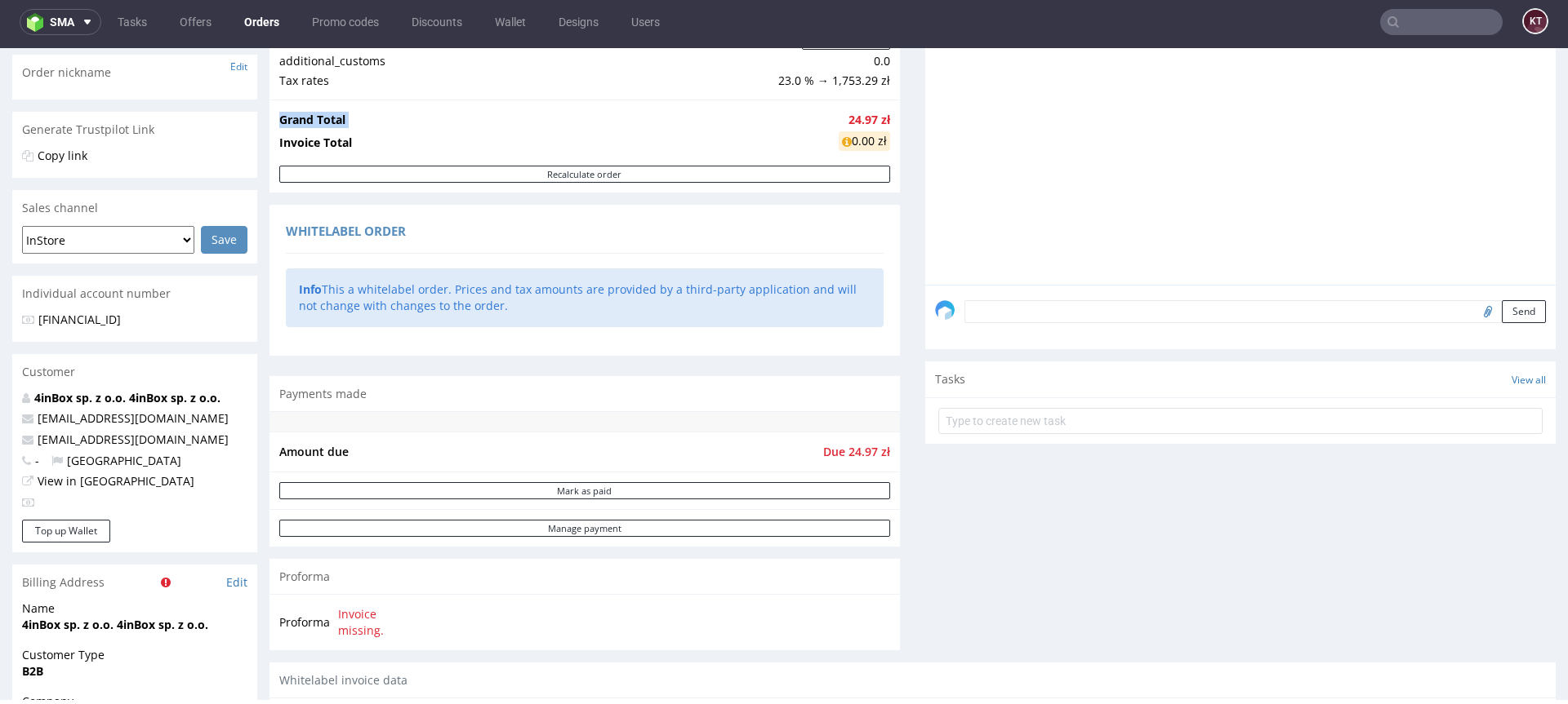
drag, startPoint x: 829, startPoint y: 120, endPoint x: 894, endPoint y: 123, distance: 65.1
click at [894, 123] on div "Progress Payment Payment deferred Payment “Received” Email - Line Items 1 DTP -…" at bounding box center [912, 613] width 1286 height 1542
click at [913, 168] on div "Progress Payment Payment deferred Payment “Received” Email - Line Items 1 DTP -…" at bounding box center [912, 613] width 1286 height 1542
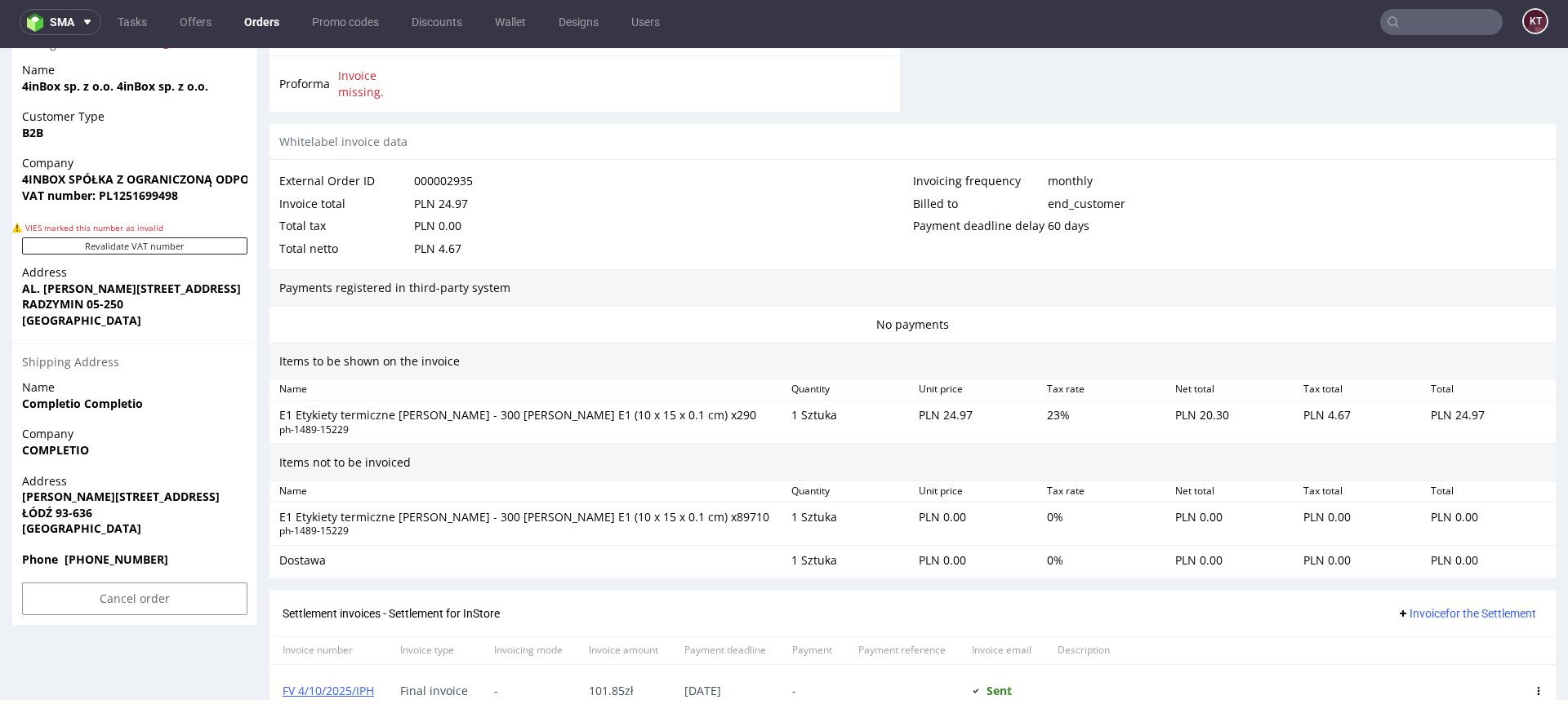
scroll to position [1009, 0]
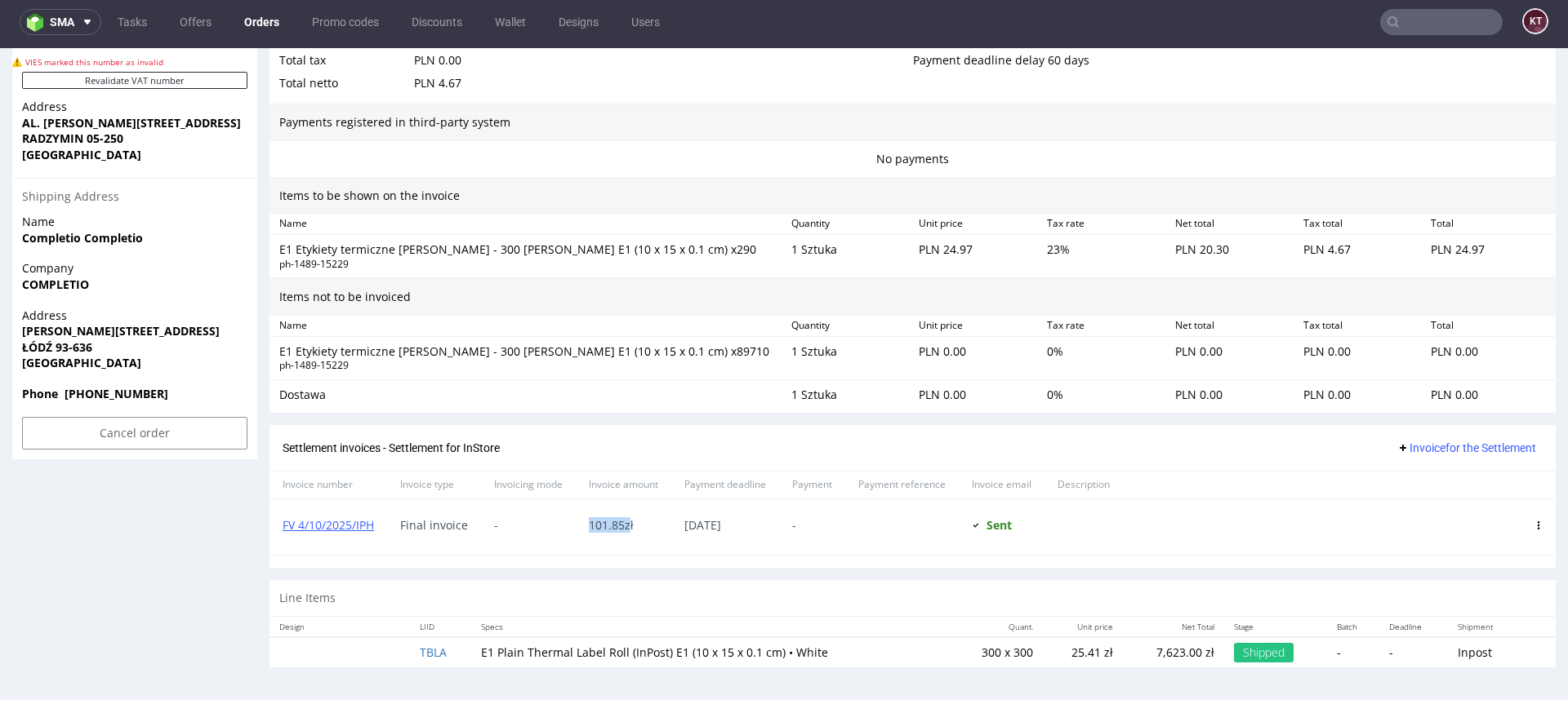
drag, startPoint x: 588, startPoint y: 527, endPoint x: 627, endPoint y: 527, distance: 39.0
click at [626, 527] on span "101.85 zł" at bounding box center [611, 524] width 45 height 16
drag, startPoint x: 1137, startPoint y: 649, endPoint x: 1198, endPoint y: 649, distance: 61.0
click at [1198, 649] on p "7,623.00 zł" at bounding box center [1173, 652] width 81 height 16
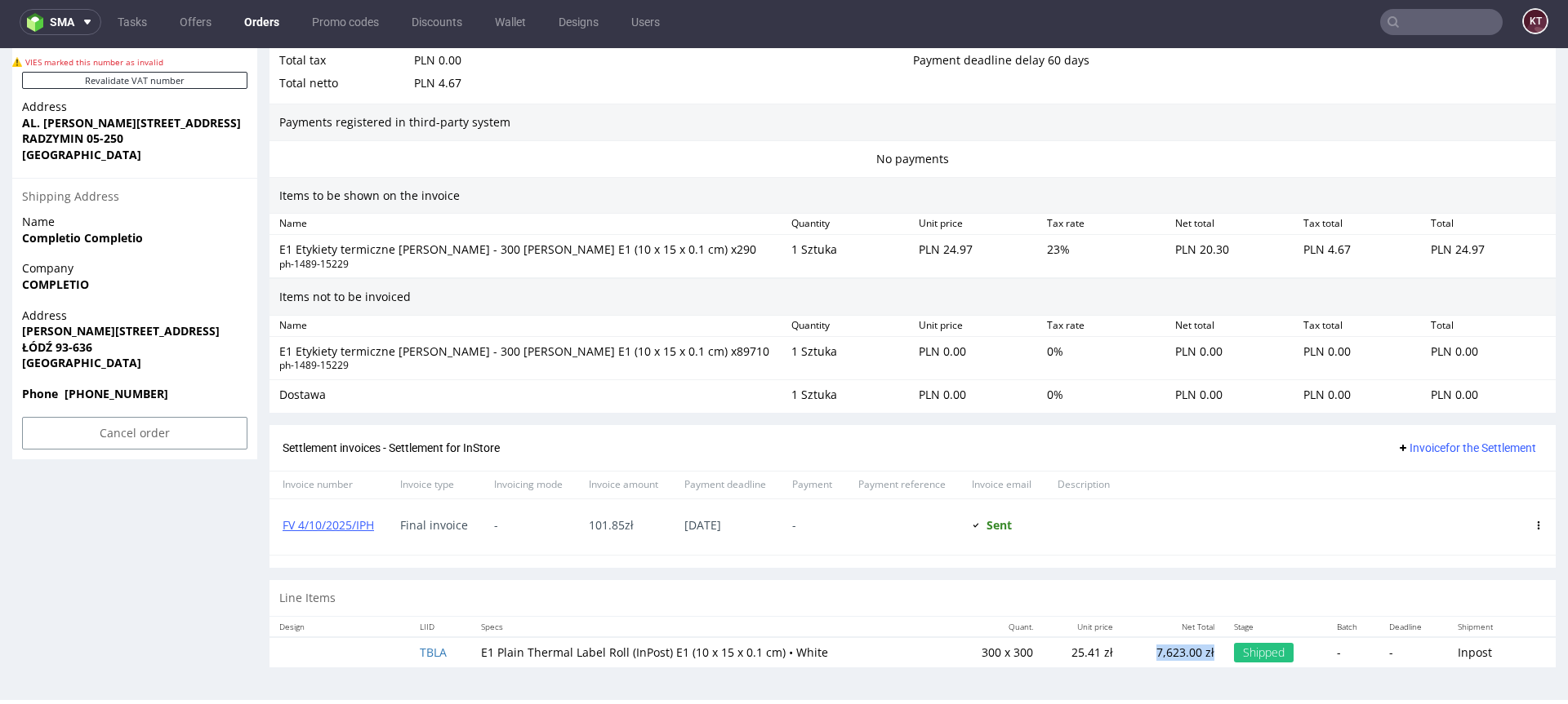
click at [1232, 448] on div "Settlement invoices - Settlement for InStore Invoice for the Settlement" at bounding box center [912, 449] width 1260 height 21
drag, startPoint x: 600, startPoint y: 249, endPoint x: 669, endPoint y: 259, distance: 69.7
click at [669, 259] on div "E1 Etykiety termiczne rolka - 300 sztuk E1 (10 x 15 x 0.1 cm) x290 ph-1489-15229" at bounding box center [529, 256] width 512 height 36
drag, startPoint x: 791, startPoint y: 247, endPoint x: 837, endPoint y: 247, distance: 46.0
click at [837, 247] on div "1 Sztuka" at bounding box center [849, 256] width 128 height 36
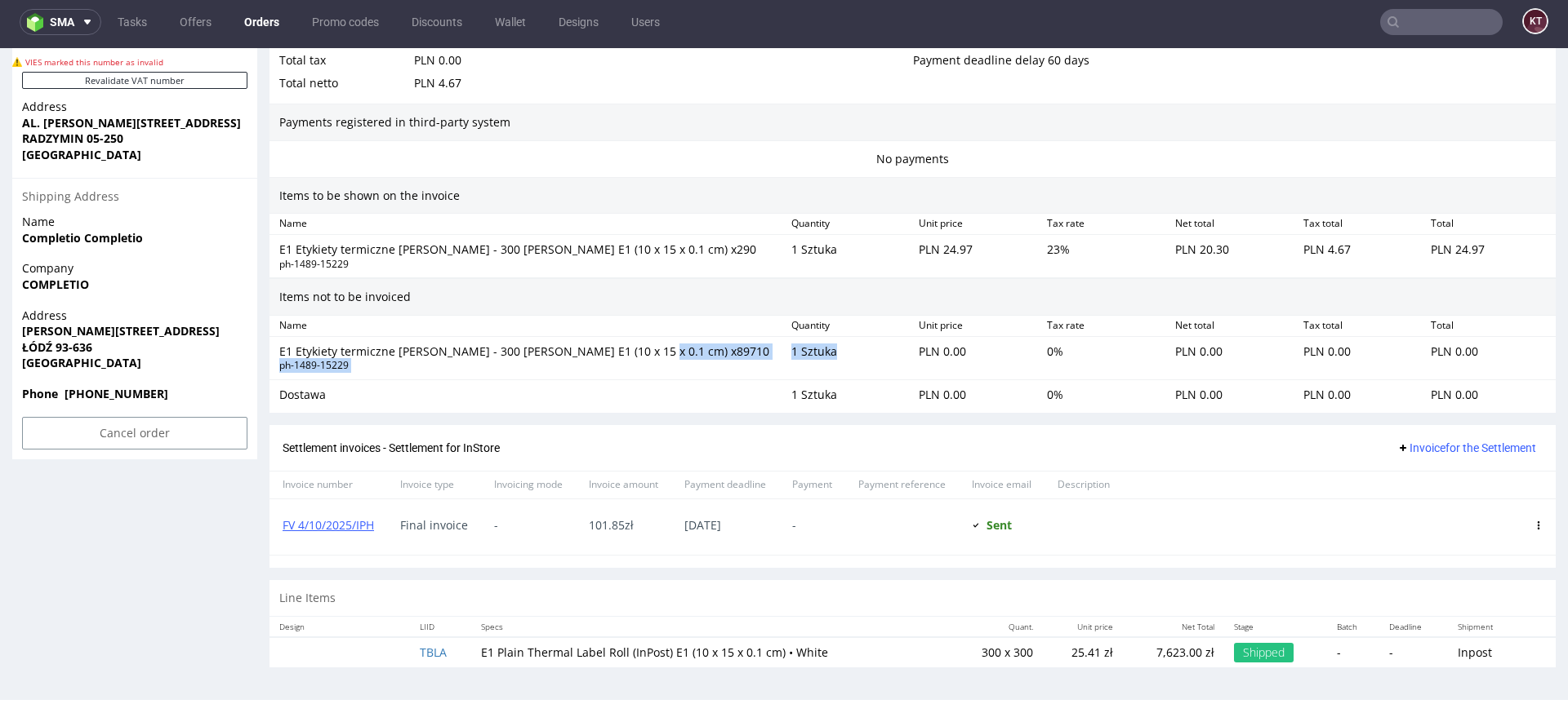
drag, startPoint x: 774, startPoint y: 346, endPoint x: 837, endPoint y: 356, distance: 63.8
click at [836, 355] on div "E1 Etykiety termiczne rolka - 300 sztuk E1 (10 x 15 x 0.1 cm) x89710 ph-1489-15…" at bounding box center [912, 358] width 1286 height 43
click at [823, 217] on div "Quantity" at bounding box center [849, 223] width 128 height 14
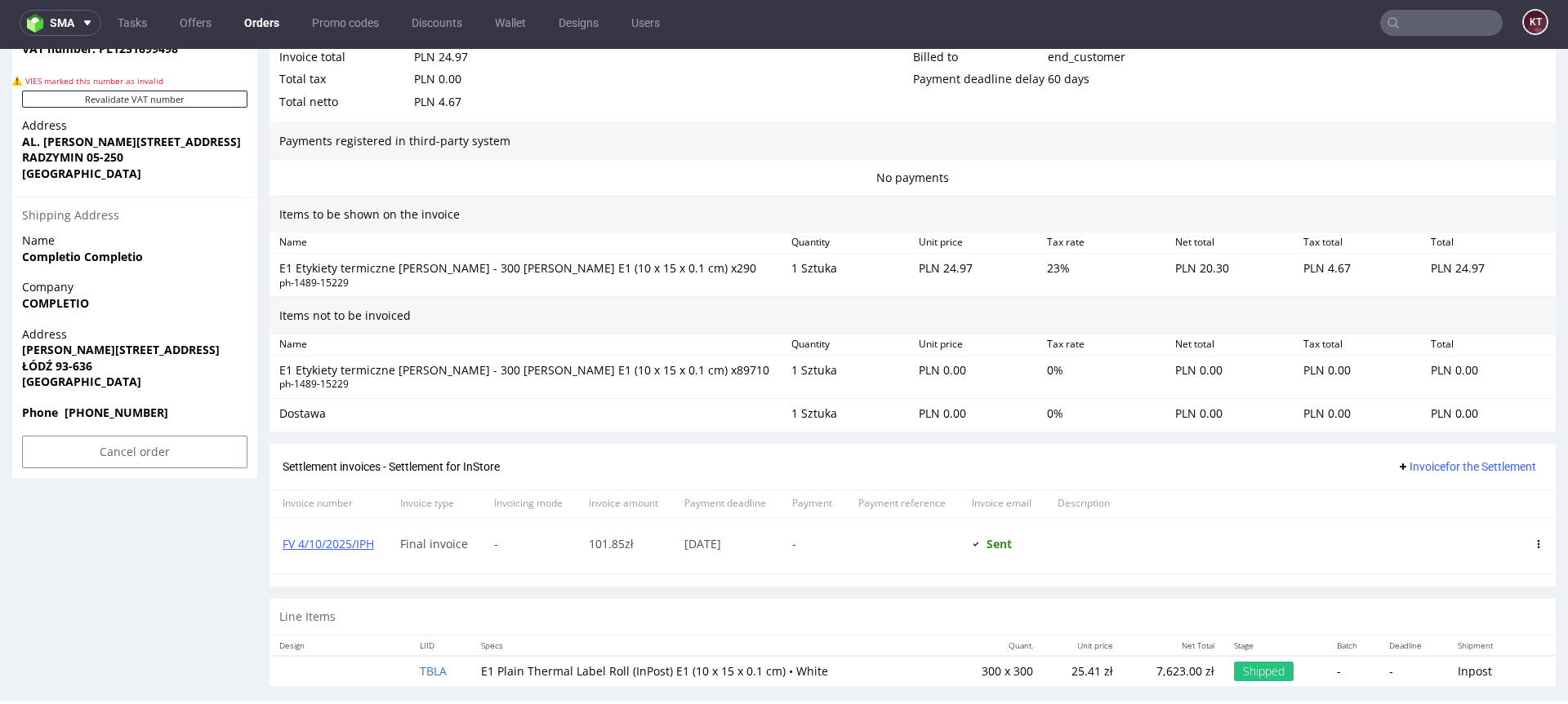
scroll to position [1005, 0]
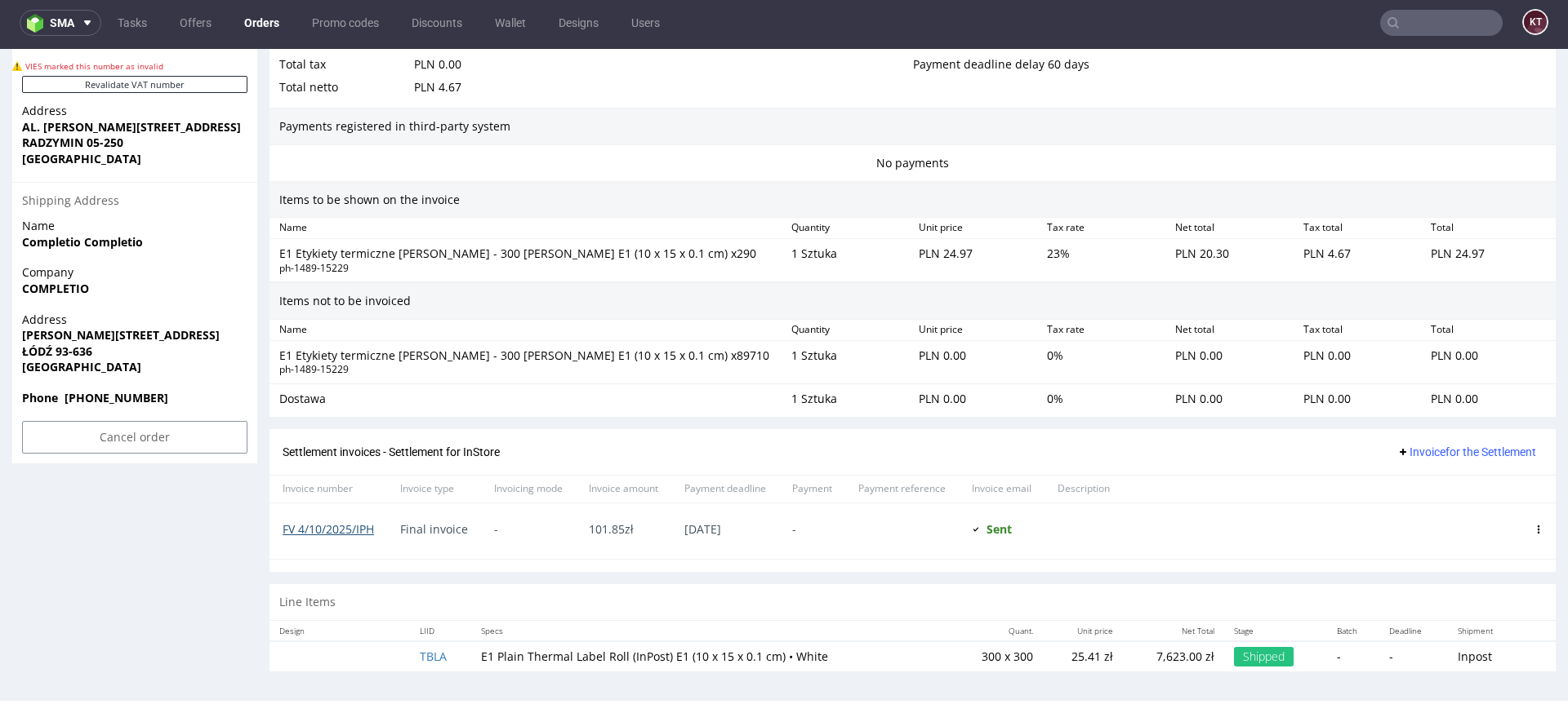
click at [356, 529] on link "FV 4/10/2025/IPH" at bounding box center [328, 529] width 92 height 16
click at [1209, 252] on div "PLN 20.30" at bounding box center [1232, 260] width 128 height 36
click at [936, 251] on div "PLN 24.97" at bounding box center [976, 260] width 128 height 36
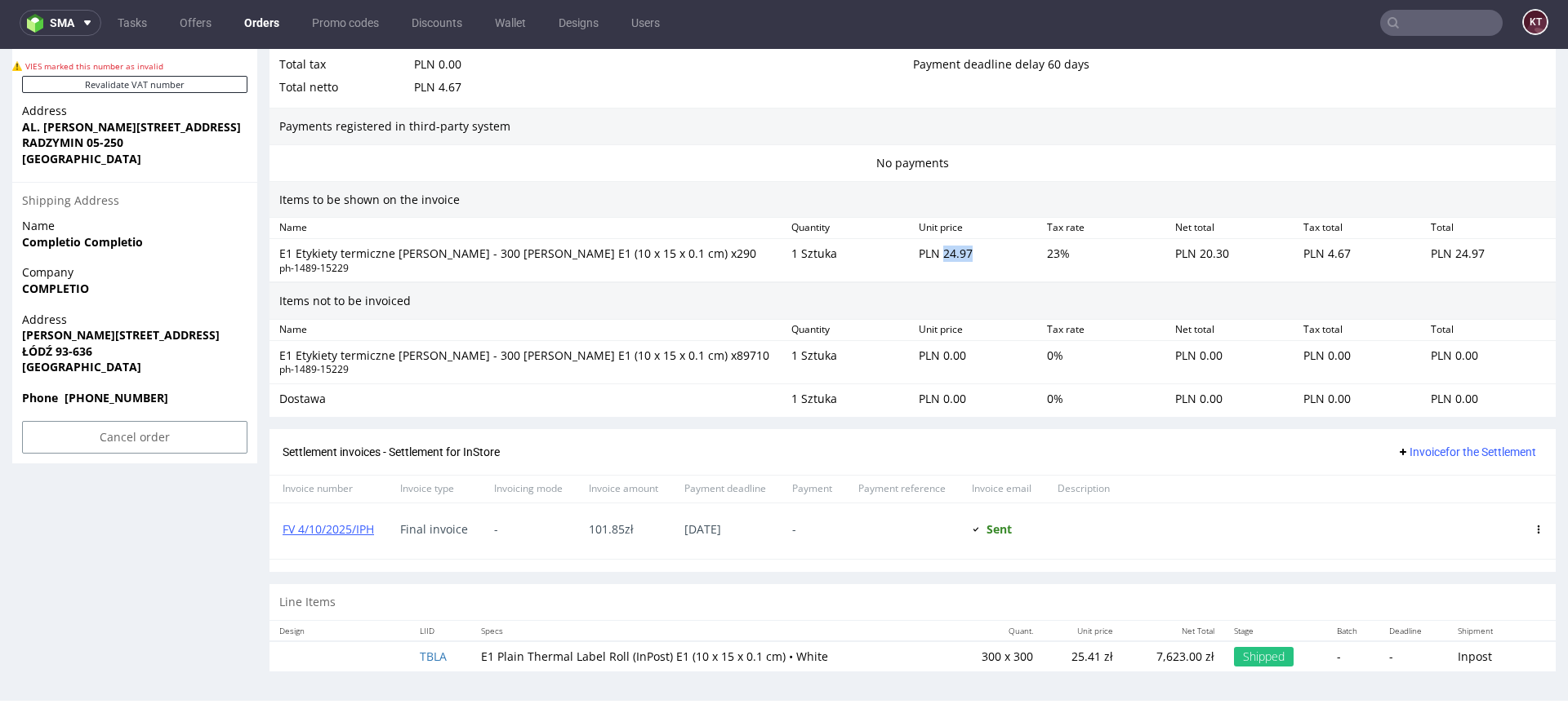
click at [936, 251] on div "PLN 24.97" at bounding box center [976, 260] width 128 height 36
click at [1149, 301] on div "Items not to be invoiced" at bounding box center [912, 301] width 1286 height 37
click at [1241, 445] on div "Settlement invoices - Settlement for InStore Invoice for the Settlement" at bounding box center [912, 453] width 1260 height 21
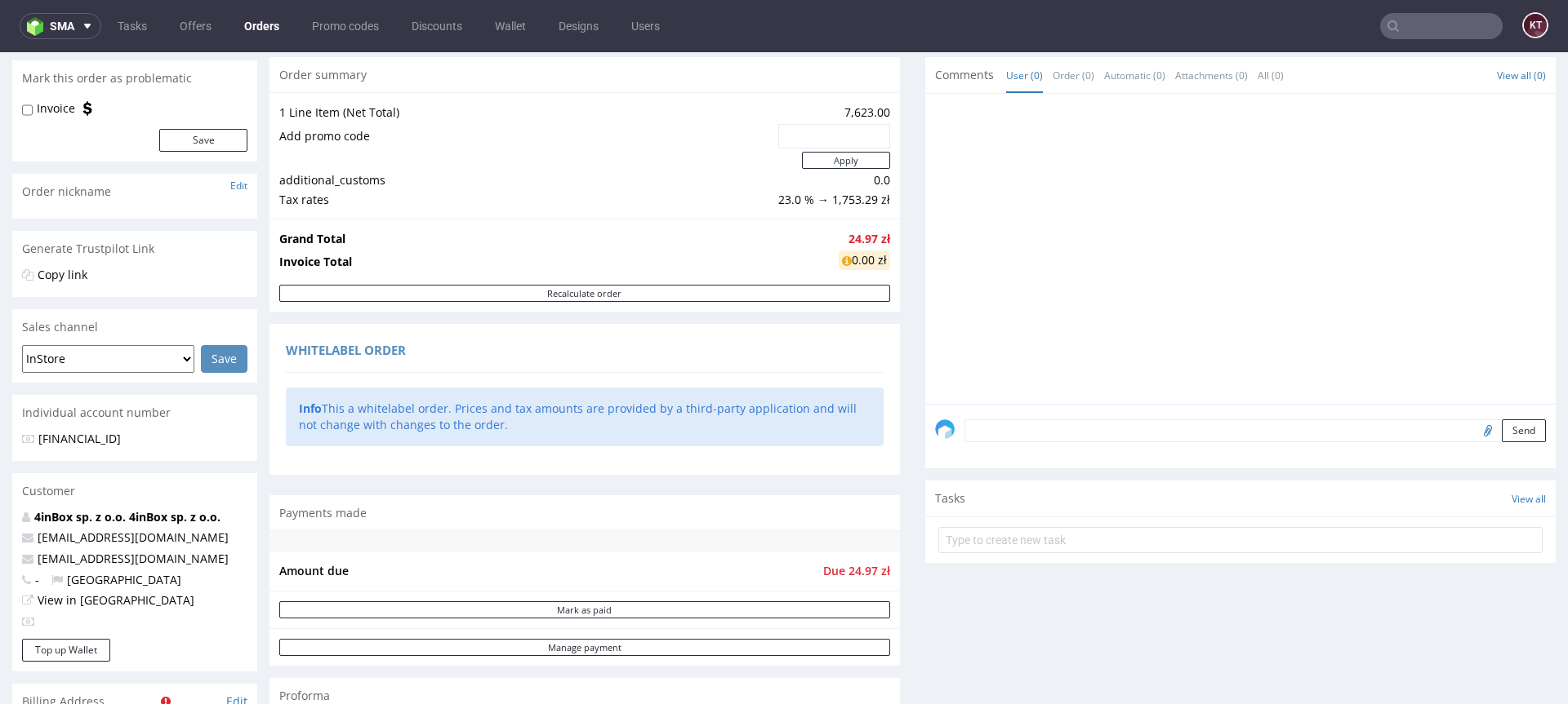
scroll to position [247, 0]
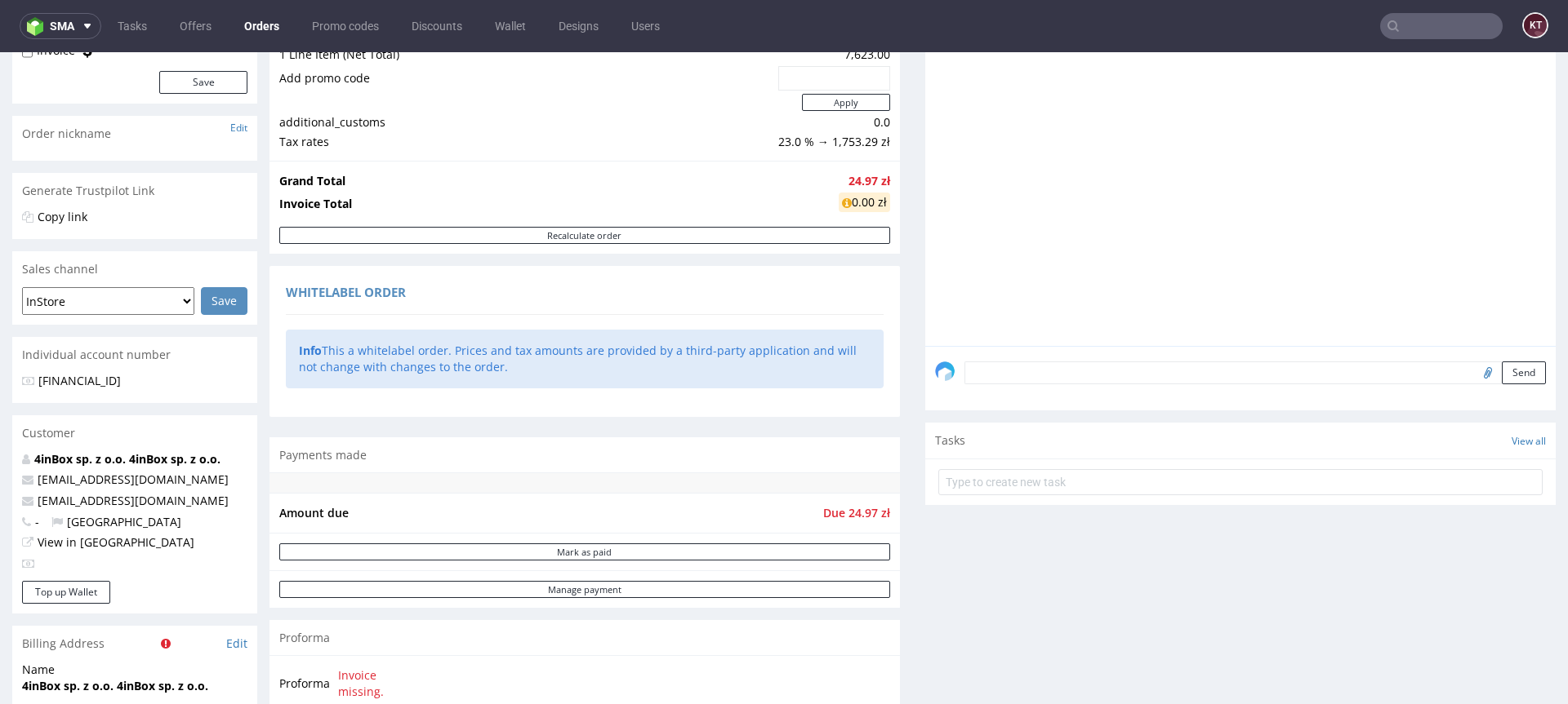
click at [1197, 309] on div at bounding box center [1244, 195] width 620 height 300
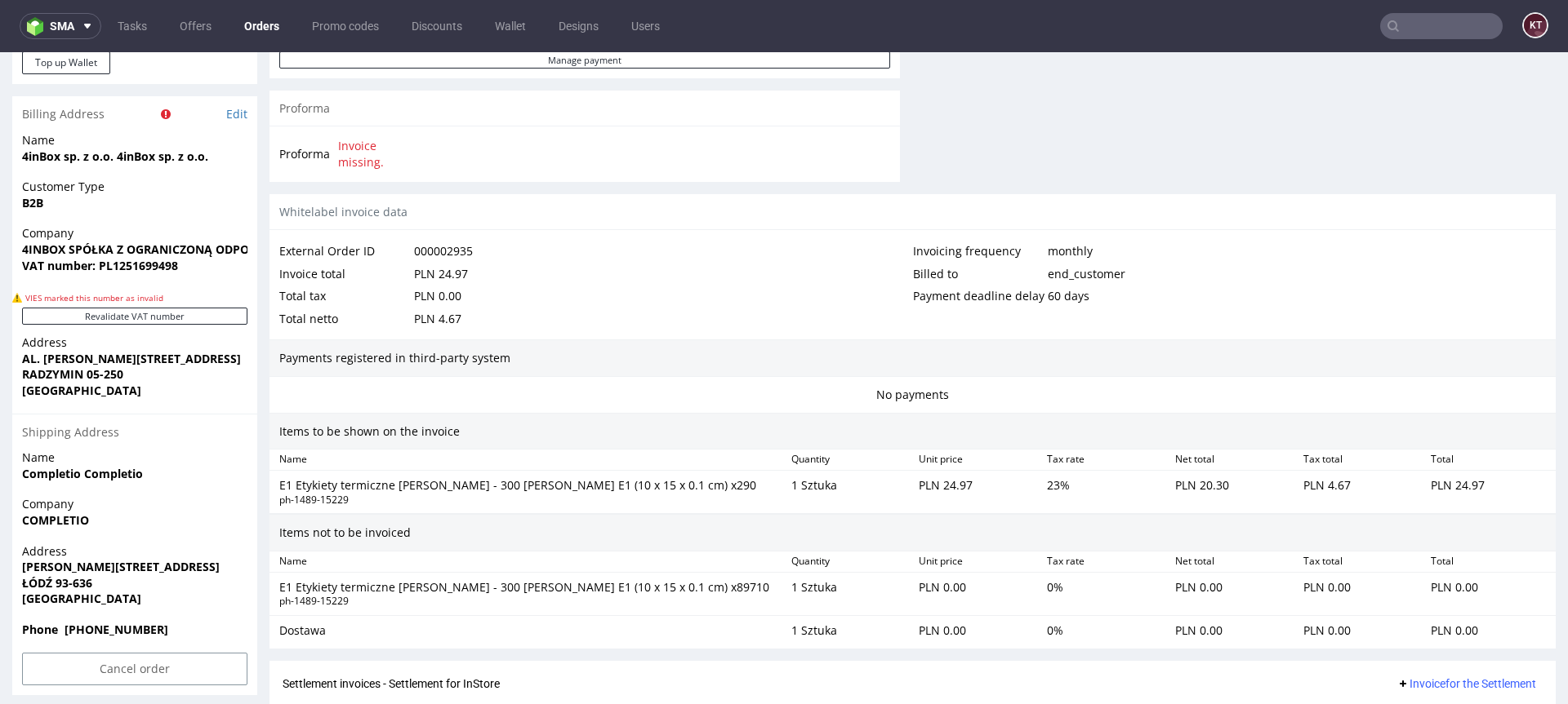
scroll to position [1009, 0]
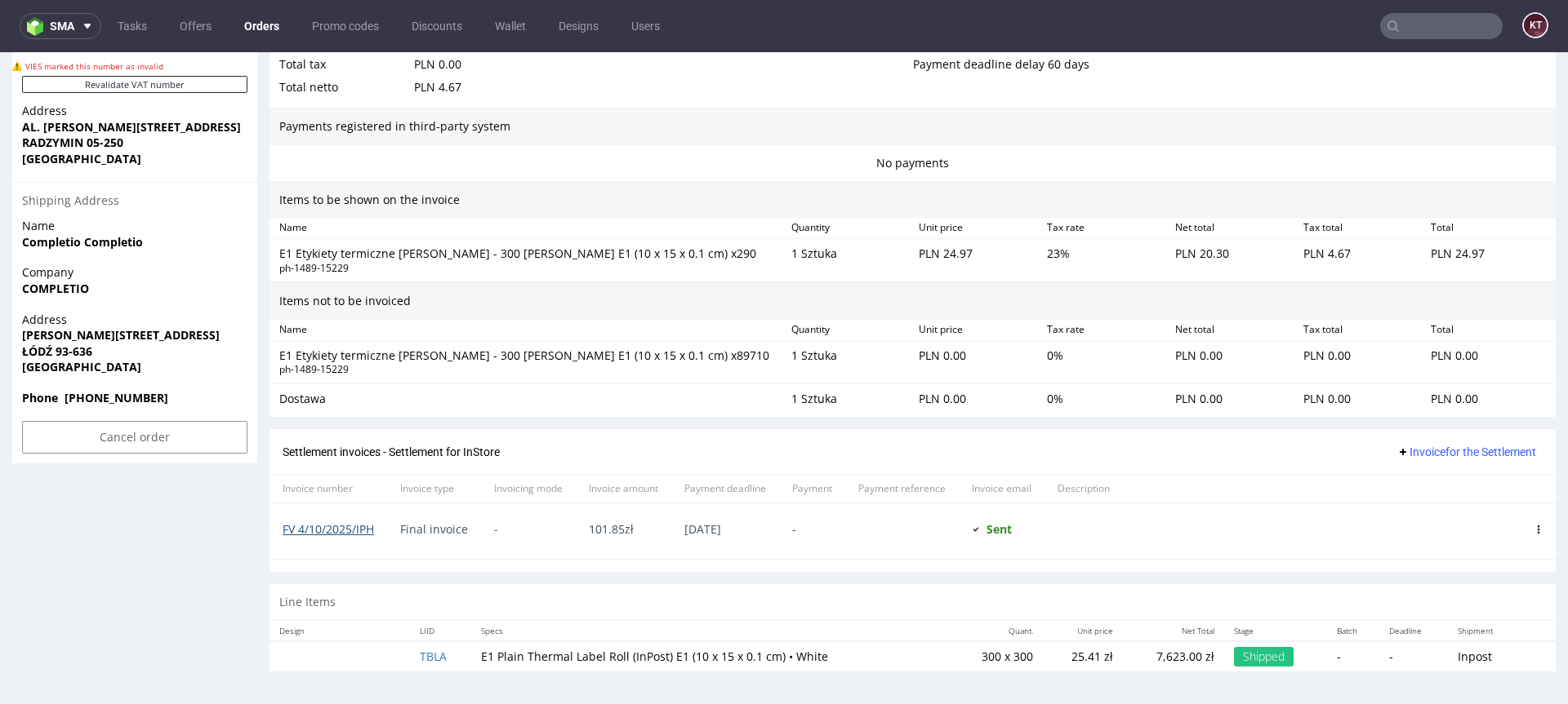
click at [335, 527] on link "FV 4/10/2025/IPH" at bounding box center [328, 529] width 92 height 16
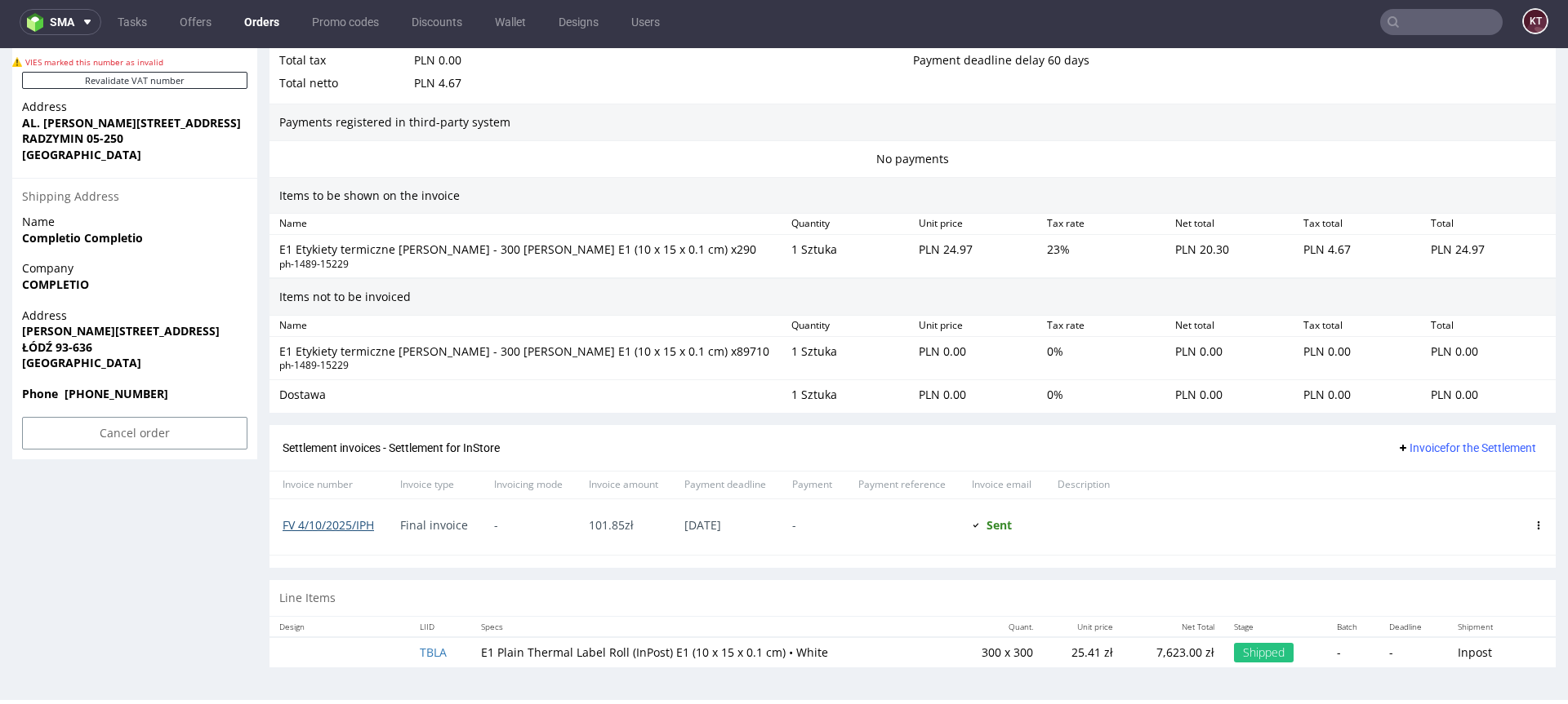
click at [358, 528] on link "FV 4/10/2025/IPH" at bounding box center [328, 524] width 92 height 16
click at [1236, 170] on div "No payments" at bounding box center [912, 159] width 1286 height 36
click at [1268, 120] on div "Payments registered in third-party system" at bounding box center [912, 122] width 1286 height 37
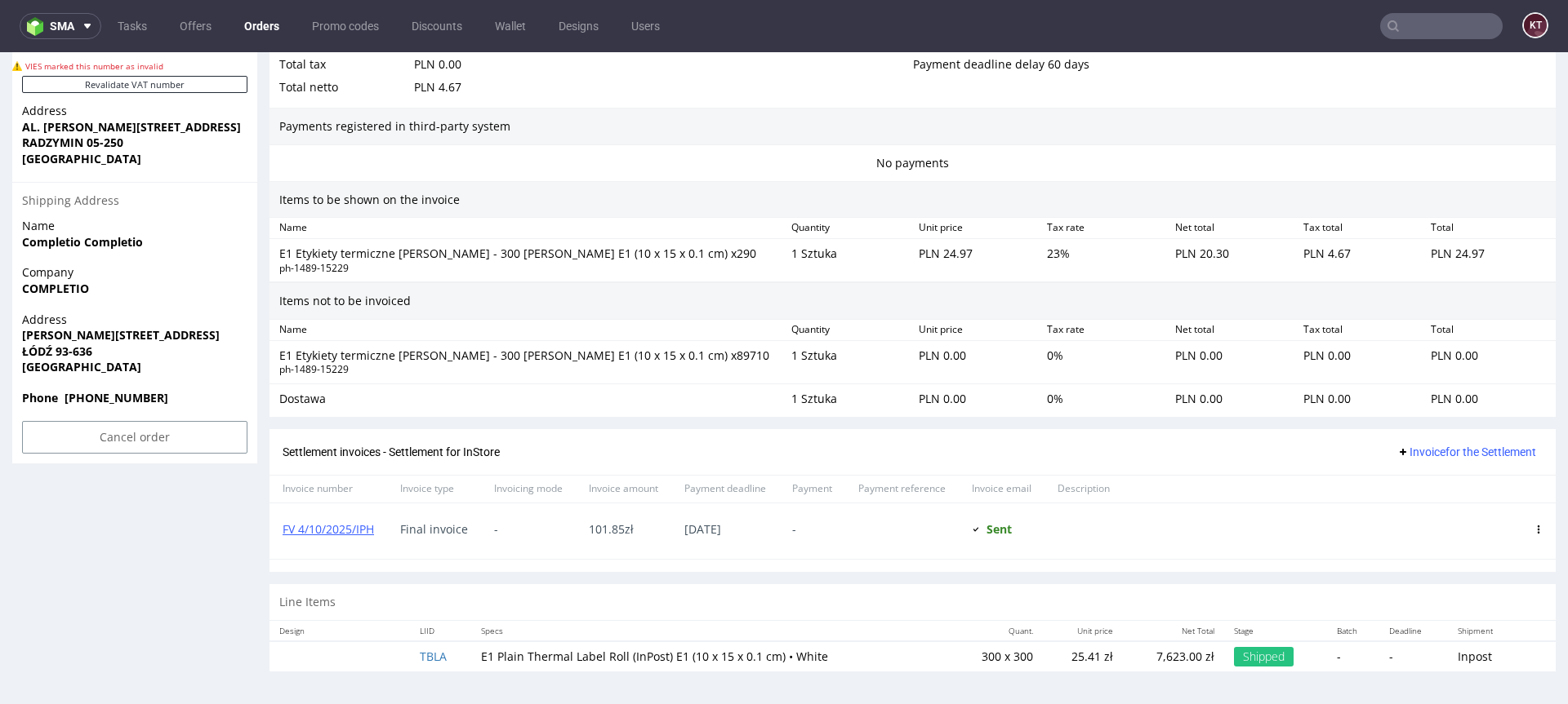
scroll to position [0, 0]
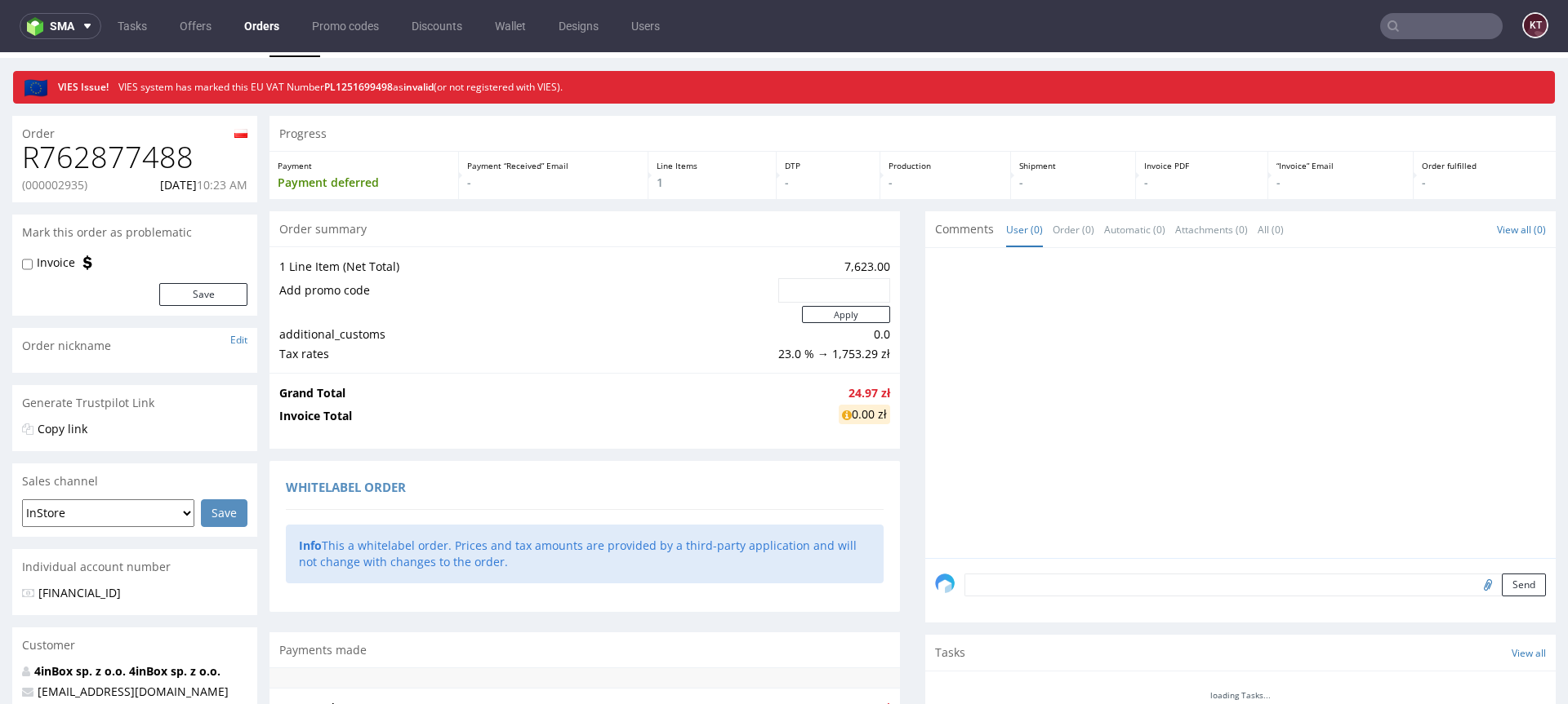
scroll to position [145, 0]
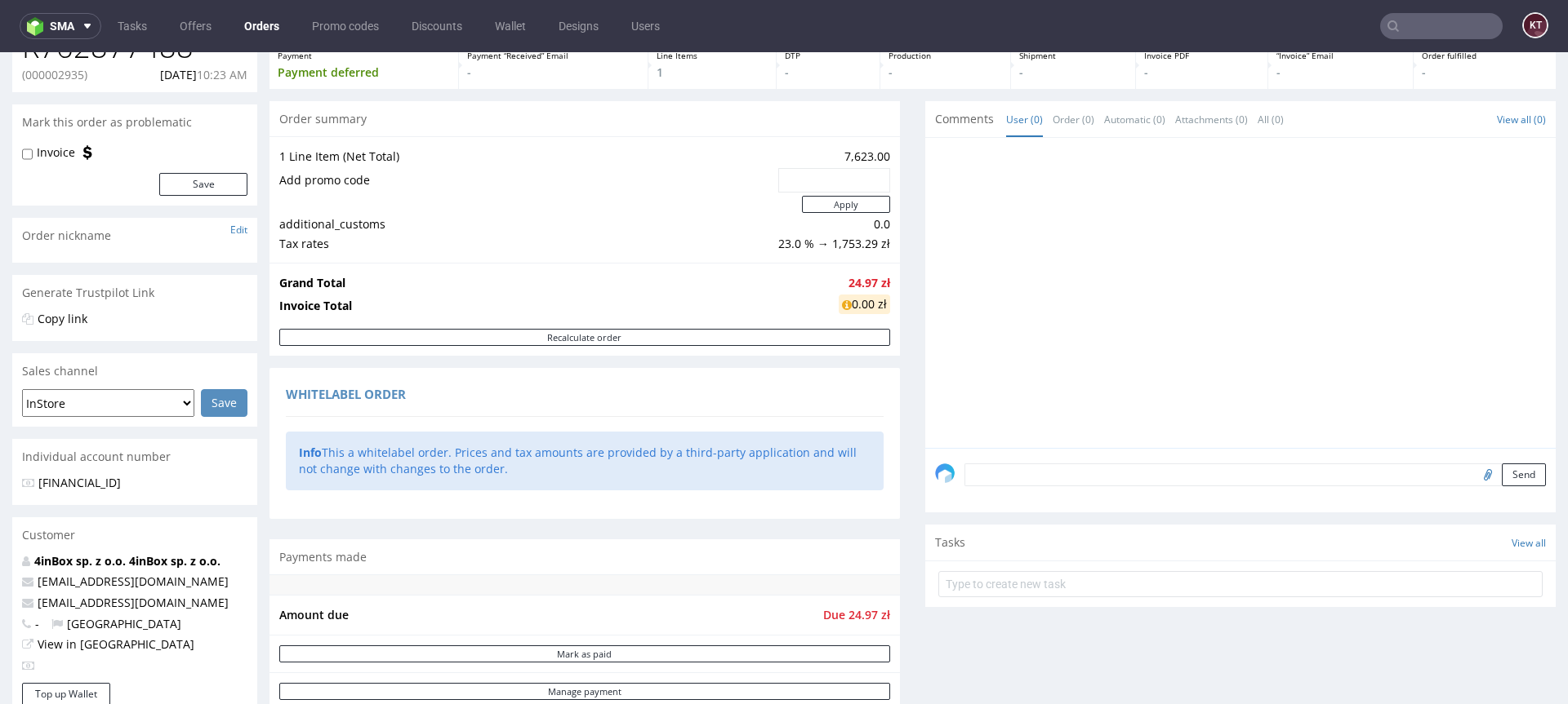
click at [614, 170] on td "Add promo code" at bounding box center [526, 180] width 495 height 28
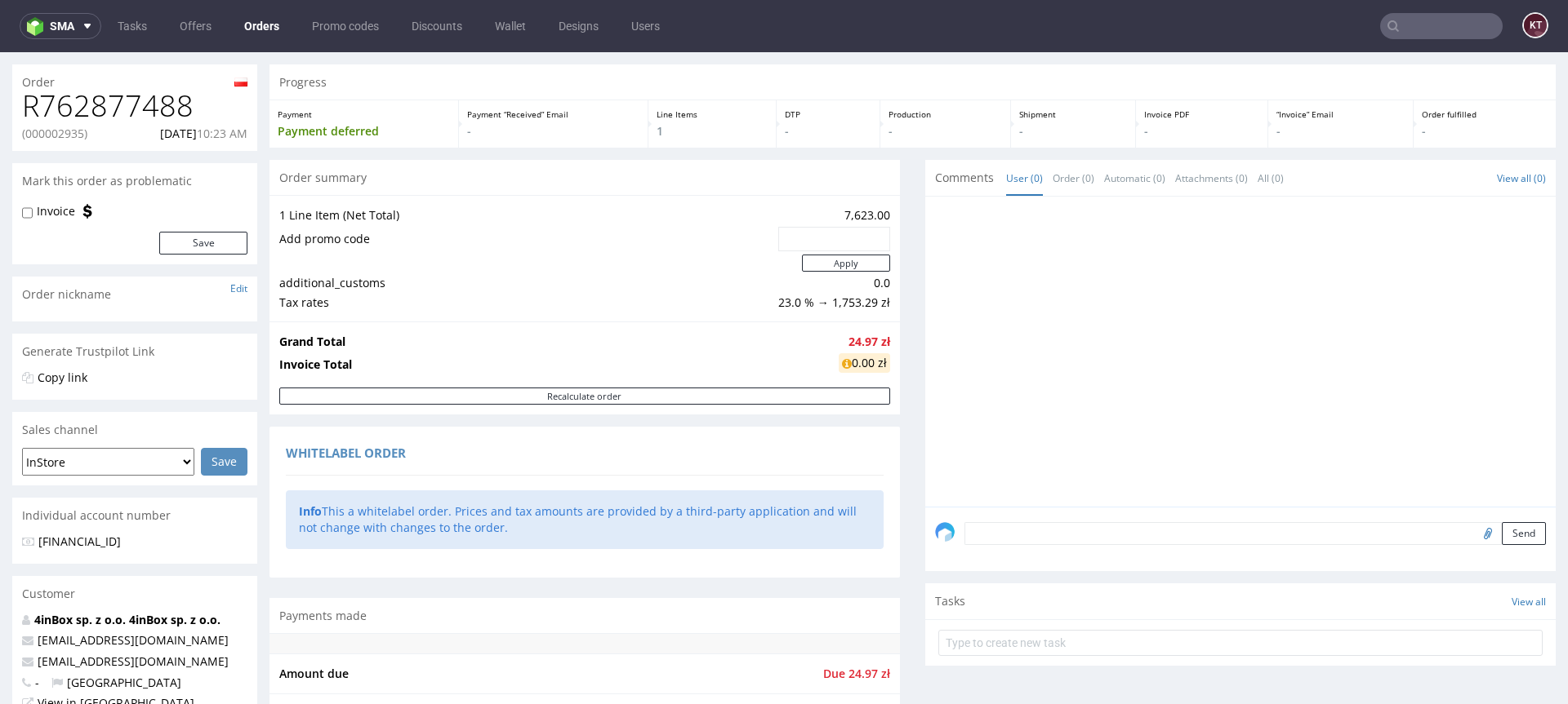
scroll to position [85, 0]
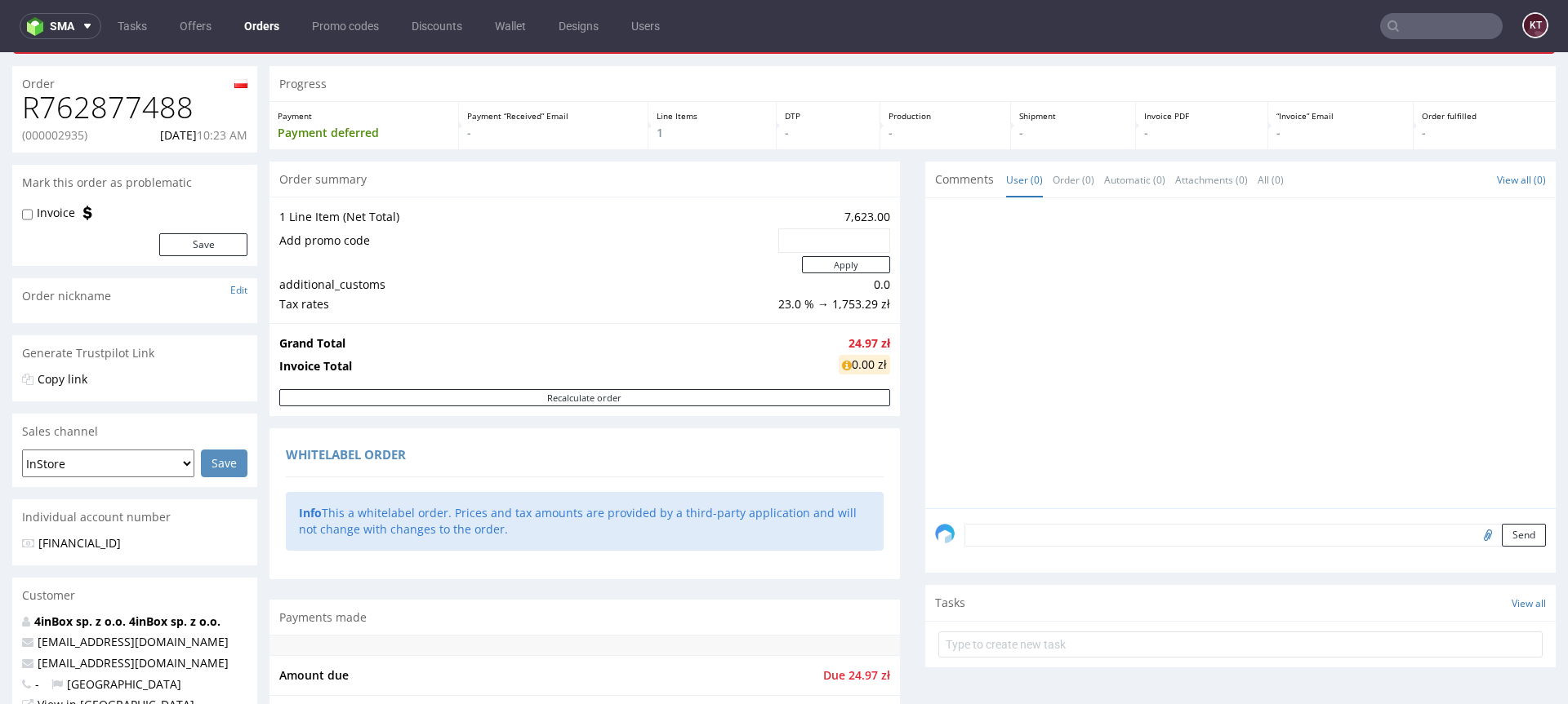
click at [674, 287] on td "additional_customs" at bounding box center [526, 284] width 495 height 20
click at [723, 343] on td "Grand Total" at bounding box center [556, 343] width 555 height 20
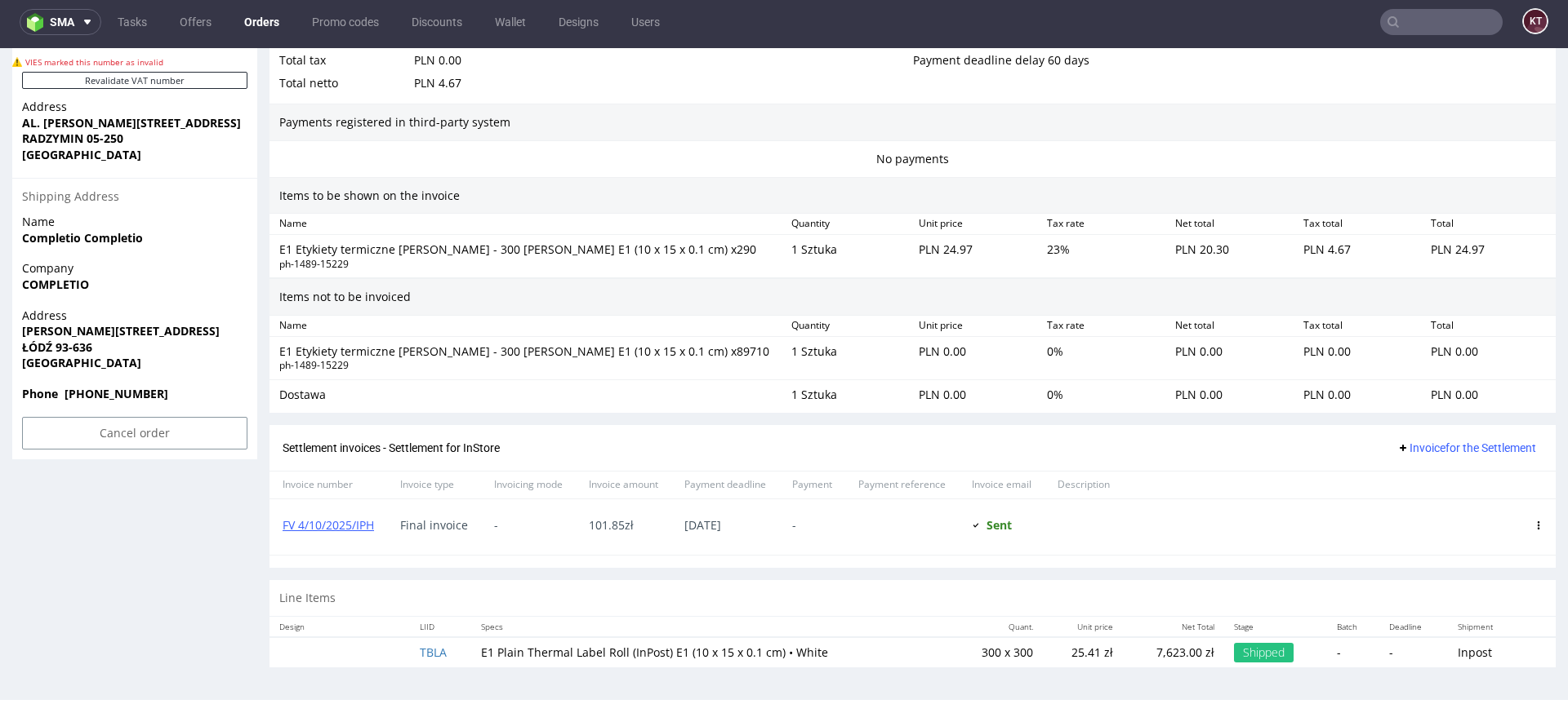
scroll to position [0, 0]
